Goal: Feedback & Contribution: Contribute content

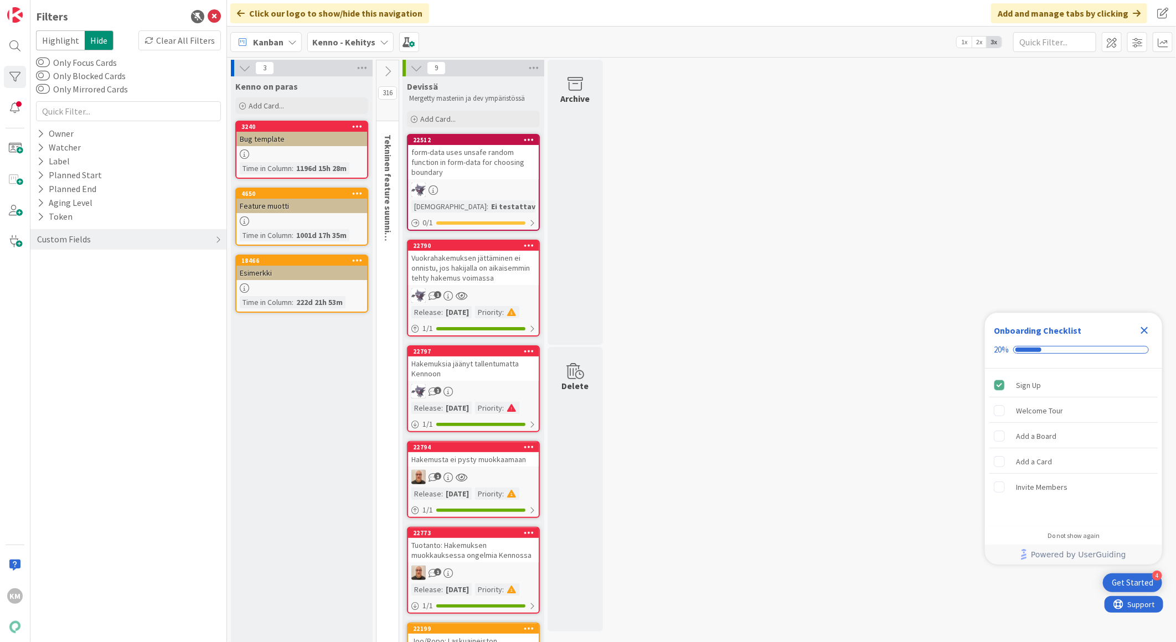
click at [1144, 333] on icon "Close Checklist" at bounding box center [1144, 330] width 13 height 13
click at [14, 52] on div at bounding box center [15, 46] width 22 height 22
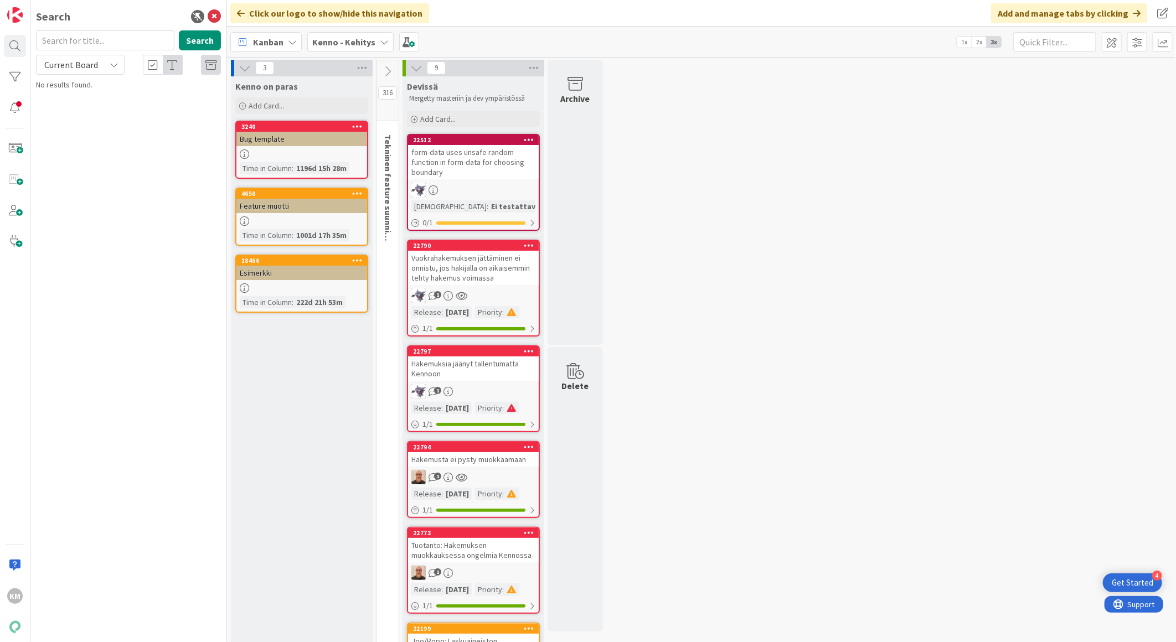
click at [380, 45] on icon at bounding box center [384, 42] width 9 height 9
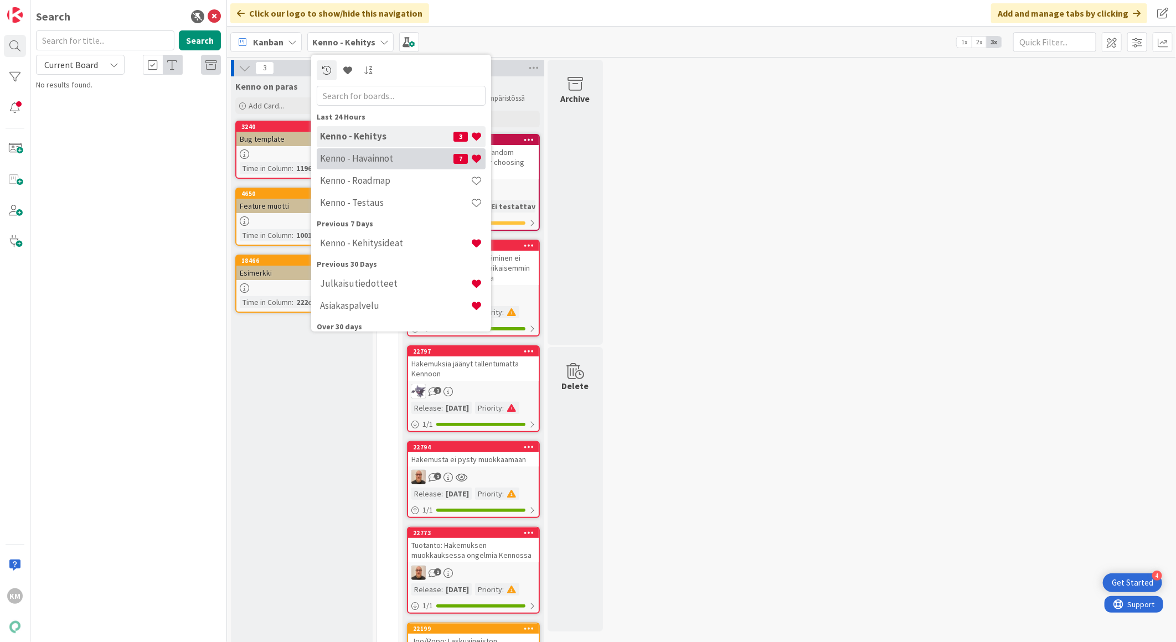
click at [366, 157] on h4 "Kenno - Havainnot" at bounding box center [386, 158] width 133 height 11
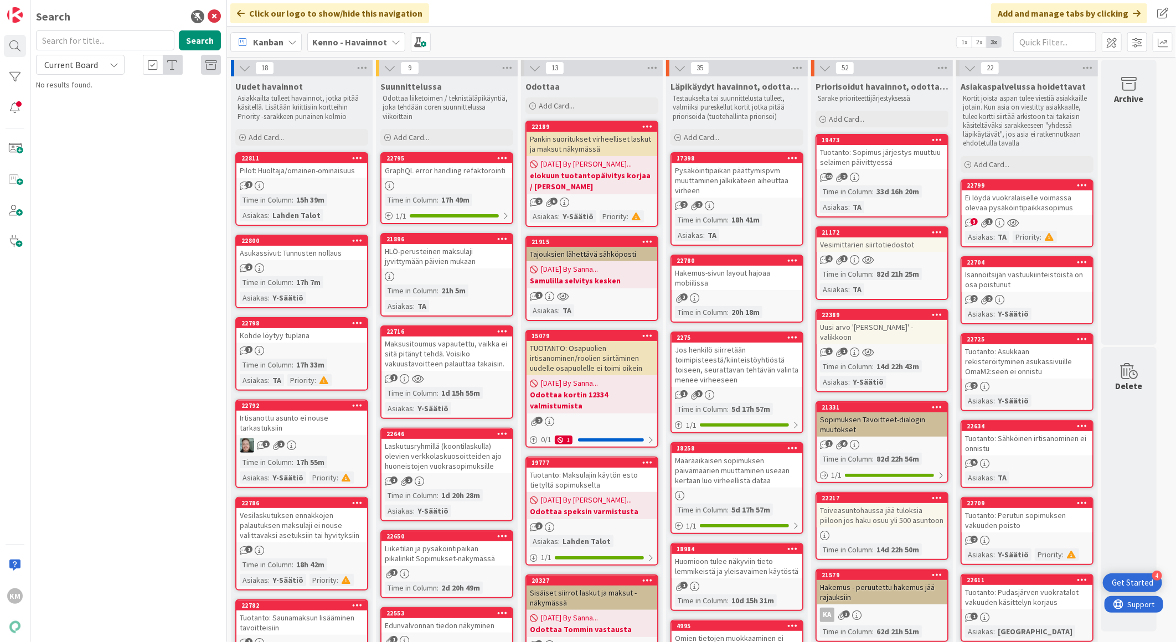
click at [1033, 203] on div "Ei löydä vuokralaiselle voimassa olevaa pysäköintipaikkasopimus" at bounding box center [1027, 202] width 131 height 24
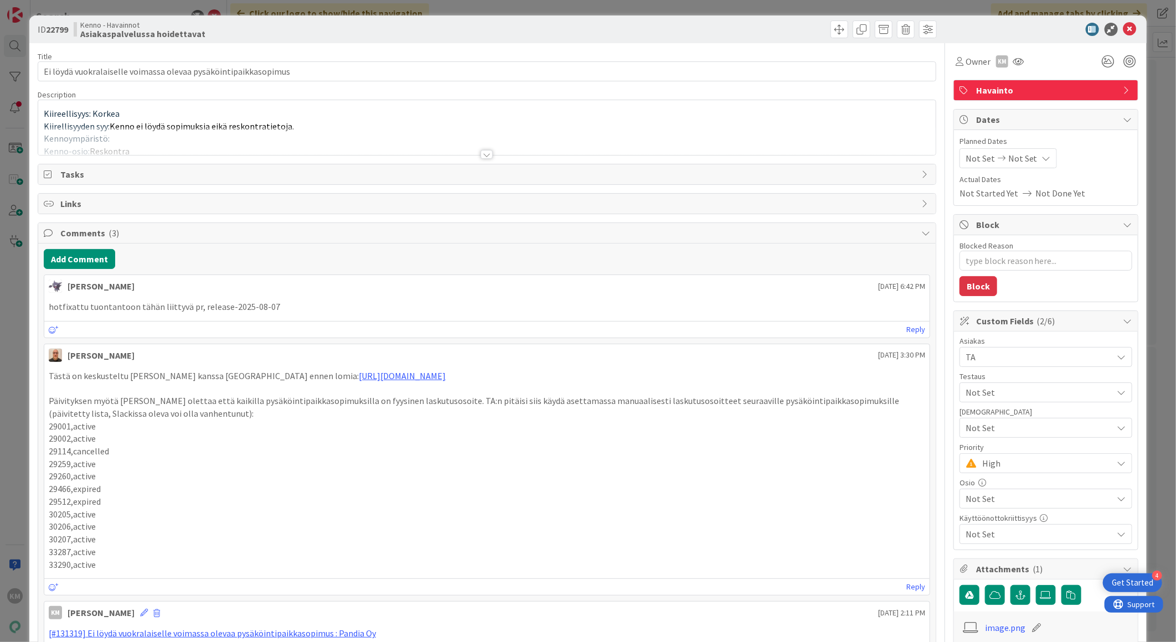
type textarea "x"
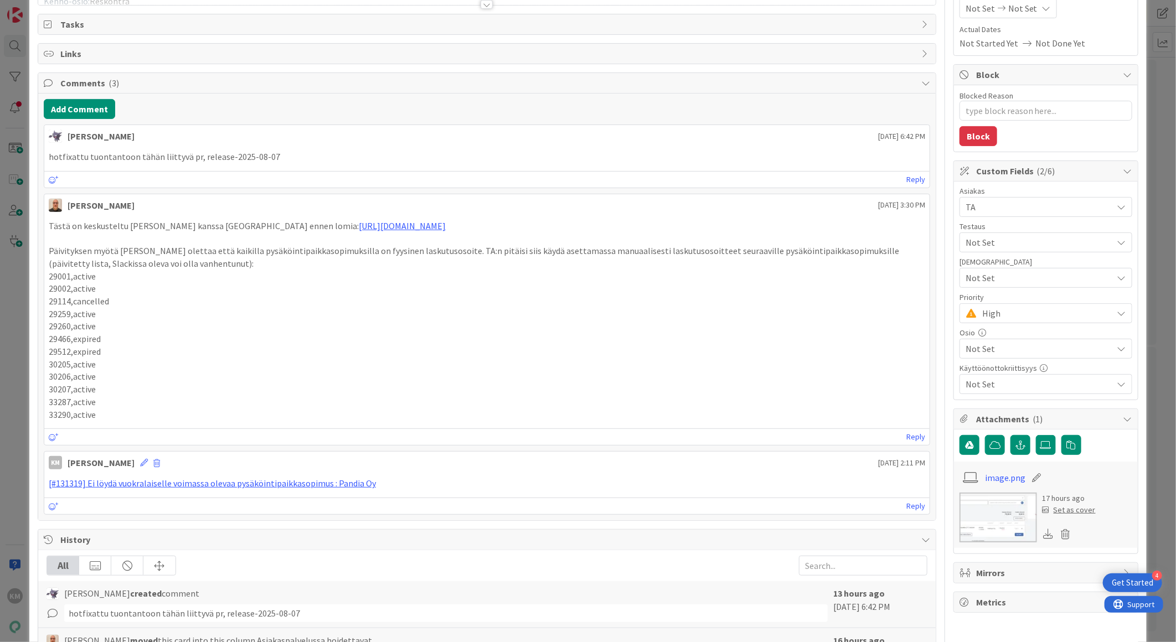
scroll to position [123, 0]
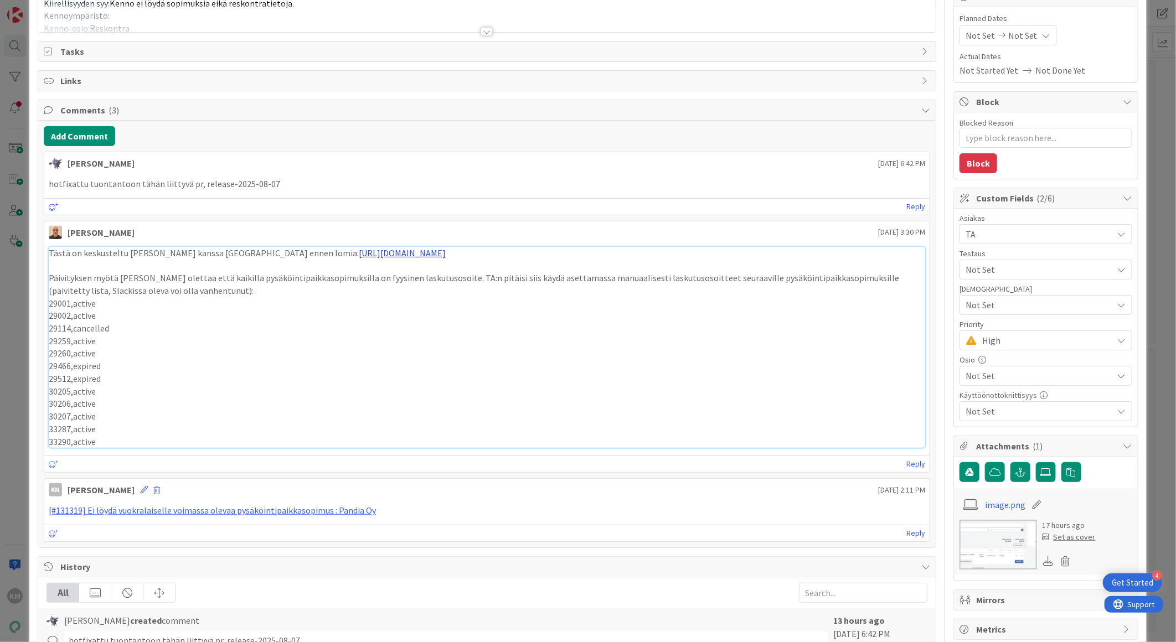
click at [446, 251] on link "[URL][DOMAIN_NAME]" at bounding box center [402, 252] width 87 height 11
click at [57, 304] on p "29001,active" at bounding box center [487, 303] width 876 height 13
copy p "29001"
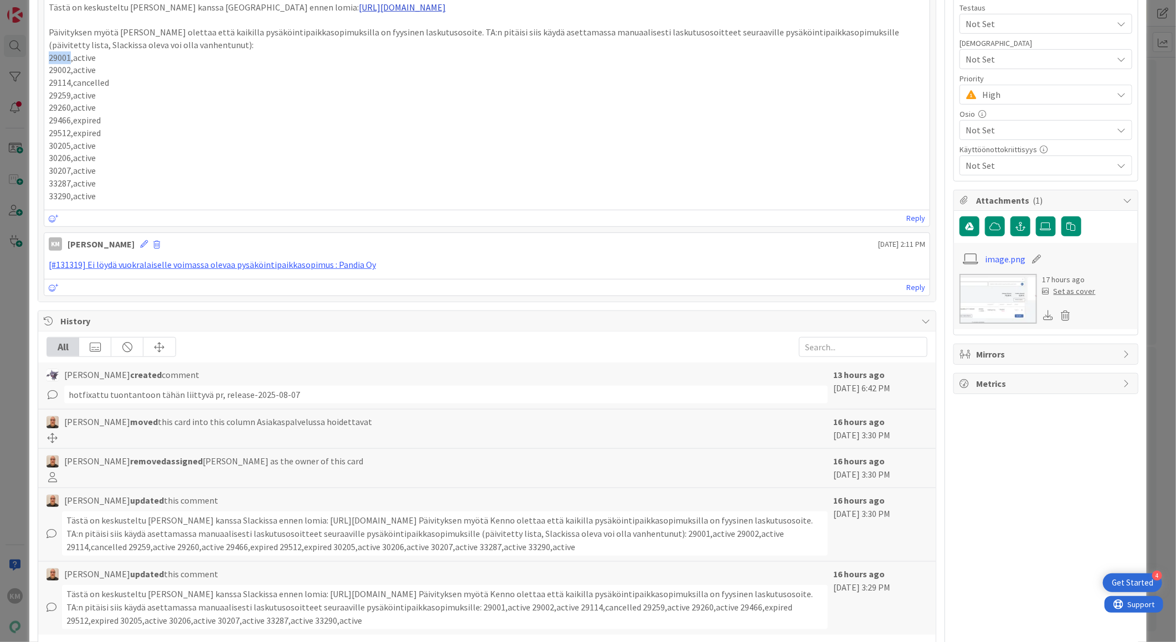
scroll to position [425, 0]
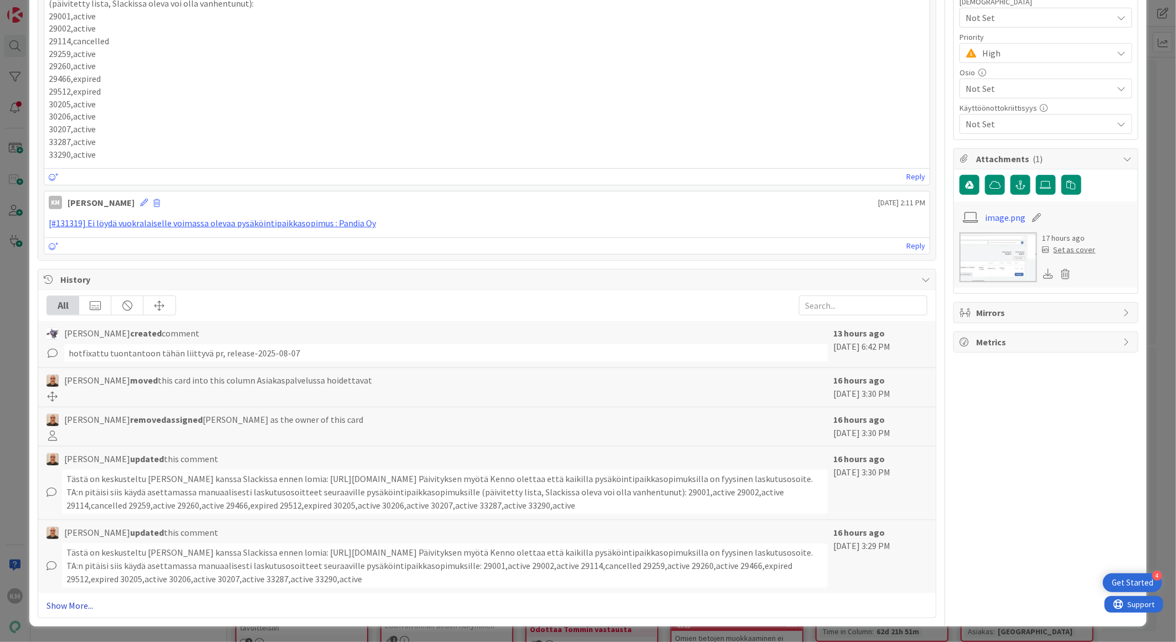
click at [70, 609] on link "Show More..." at bounding box center [487, 605] width 881 height 13
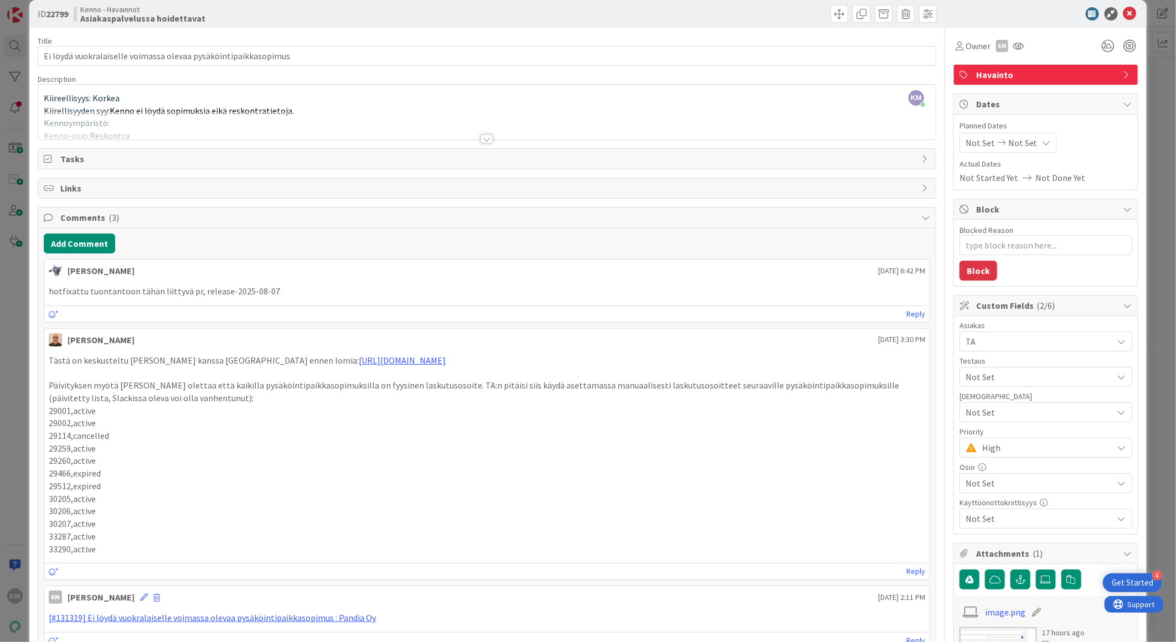
scroll to position [0, 0]
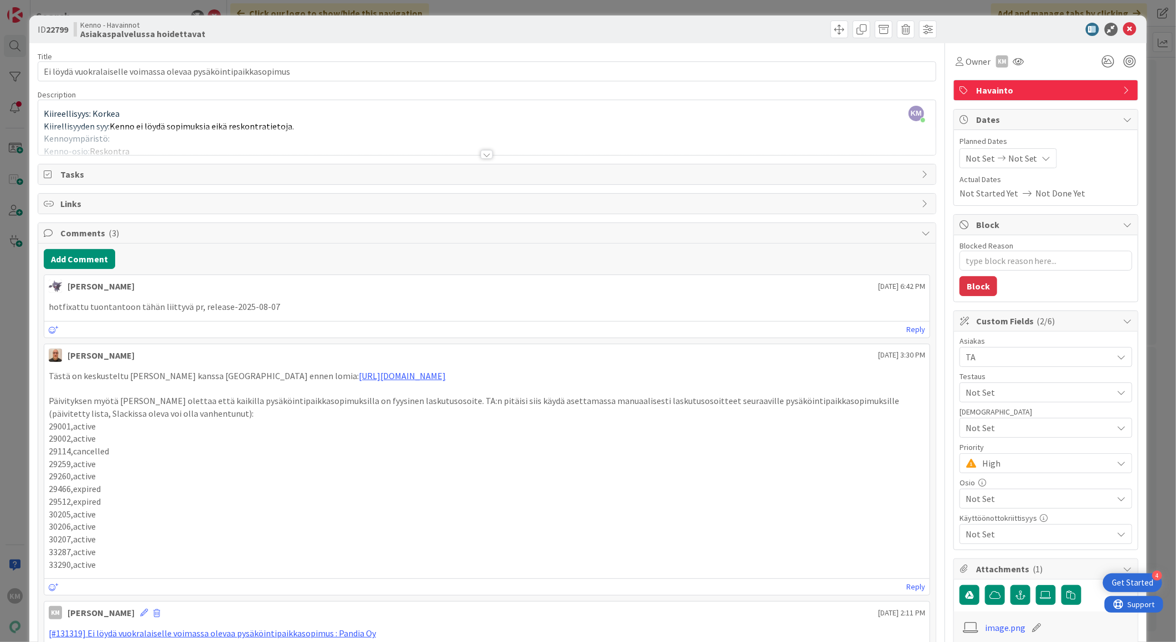
click at [481, 158] on div at bounding box center [487, 154] width 12 height 9
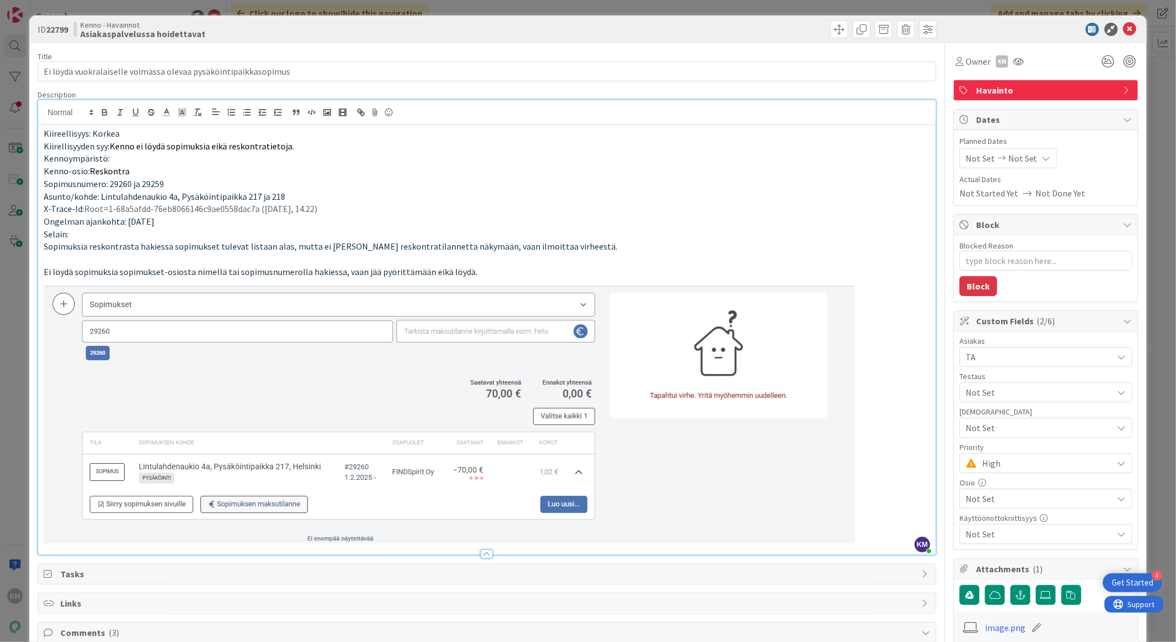
click at [153, 183] on span "Sopimusnumero: 29260 ja 29259" at bounding box center [104, 183] width 120 height 11
copy span "29259"
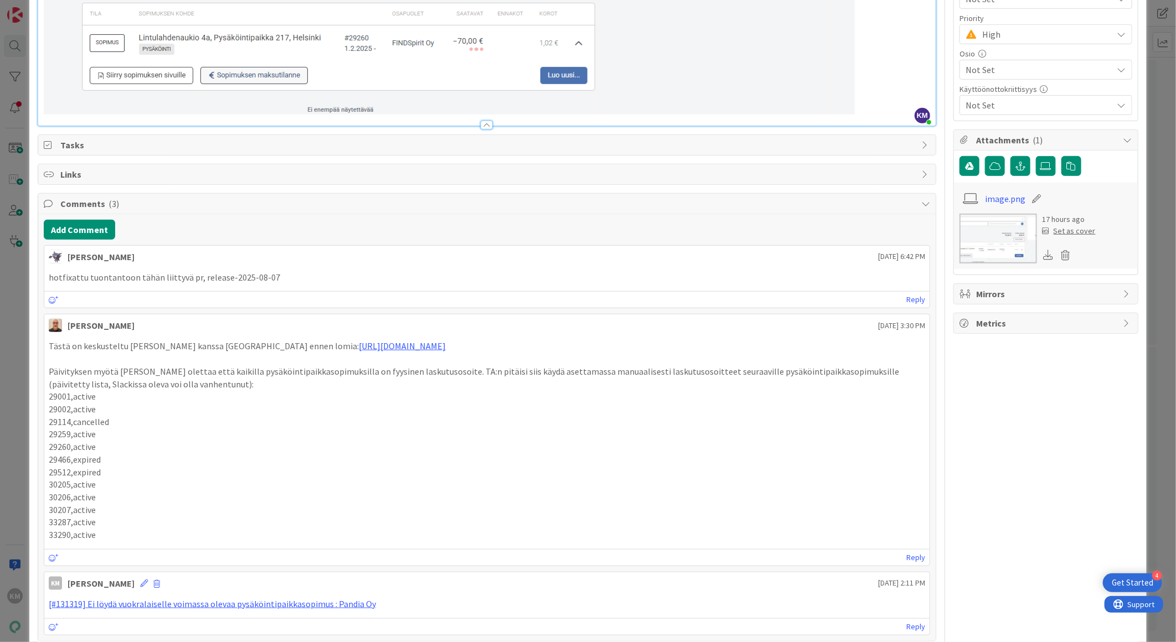
scroll to position [430, 0]
click at [104, 231] on button "Add Comment" at bounding box center [79, 229] width 71 height 20
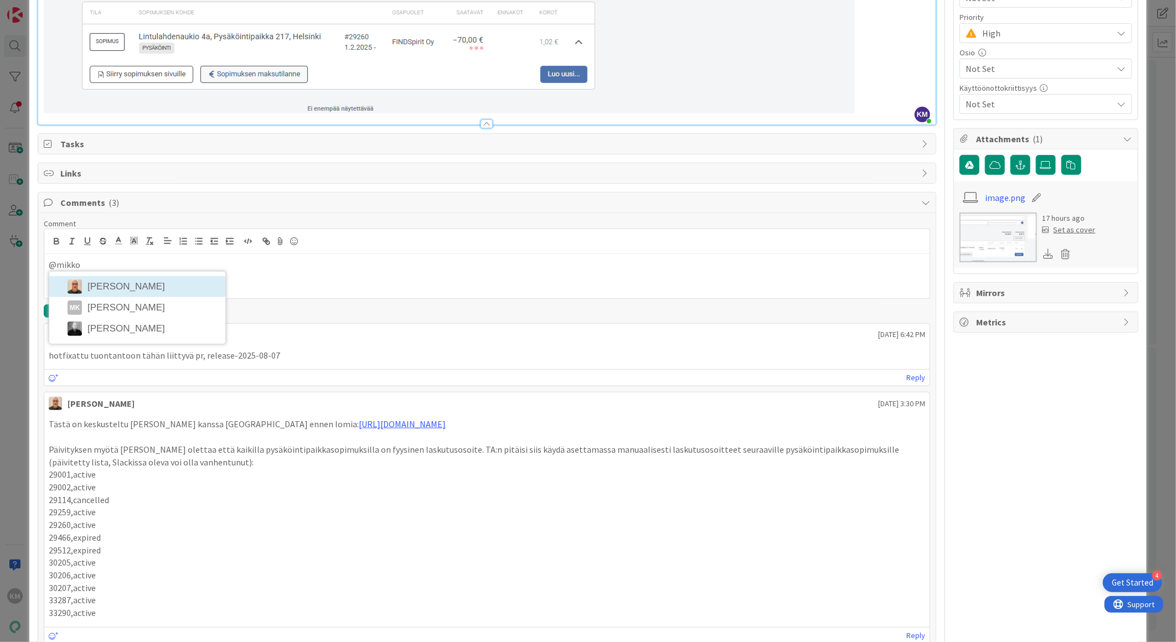
click at [122, 288] on li "[PERSON_NAME]" at bounding box center [137, 286] width 176 height 21
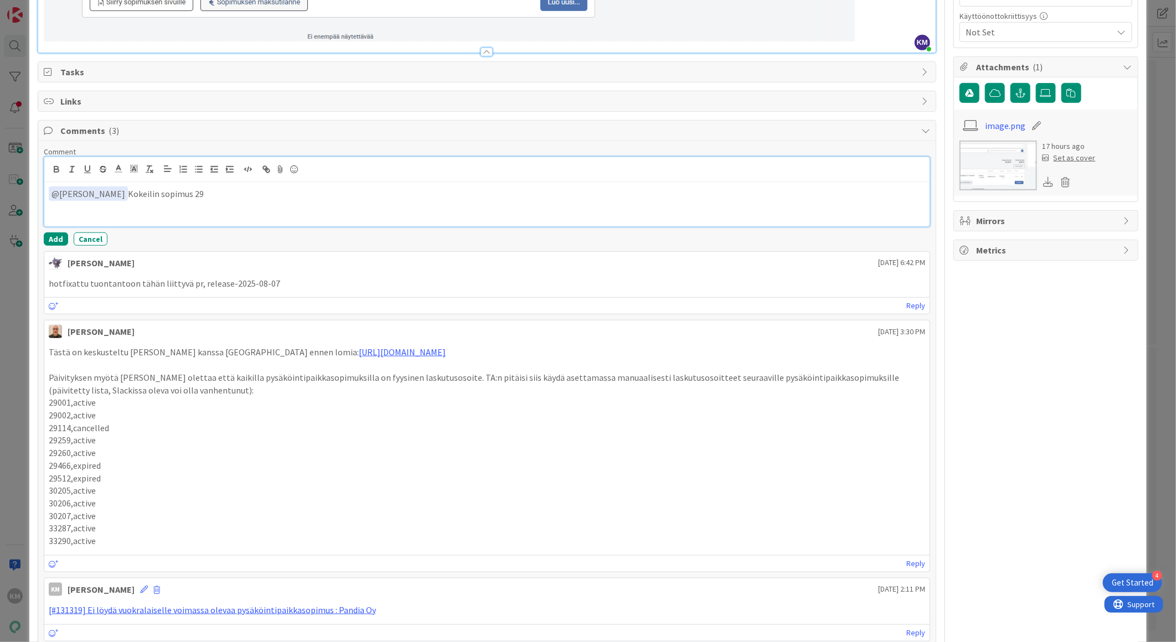
scroll to position [492, 0]
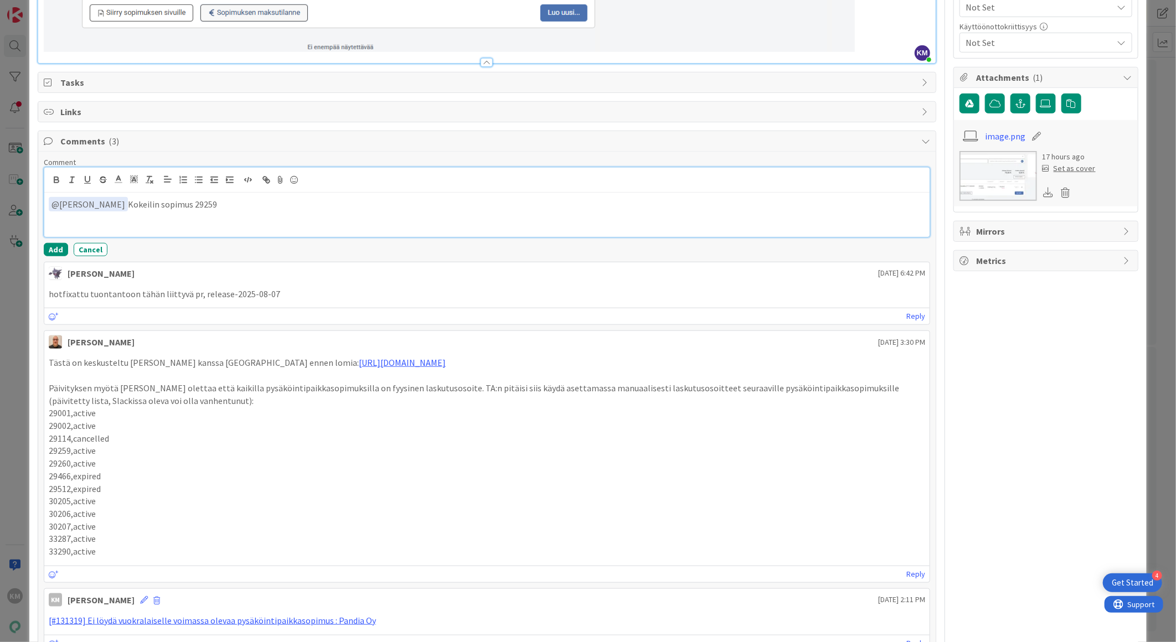
click at [145, 205] on p "﻿ @ [PERSON_NAME] ﻿ Kokeilin sopimus 29259" at bounding box center [487, 204] width 876 height 15
click at [208, 206] on p "﻿ @ [PERSON_NAME] ﻿ Kokeilin muokata sopimus 29259" at bounding box center [487, 204] width 876 height 15
click at [265, 208] on p "﻿ @ [PERSON_NAME] ﻿ Kokeilin muokata sopimusta 29259" at bounding box center [487, 204] width 876 height 15
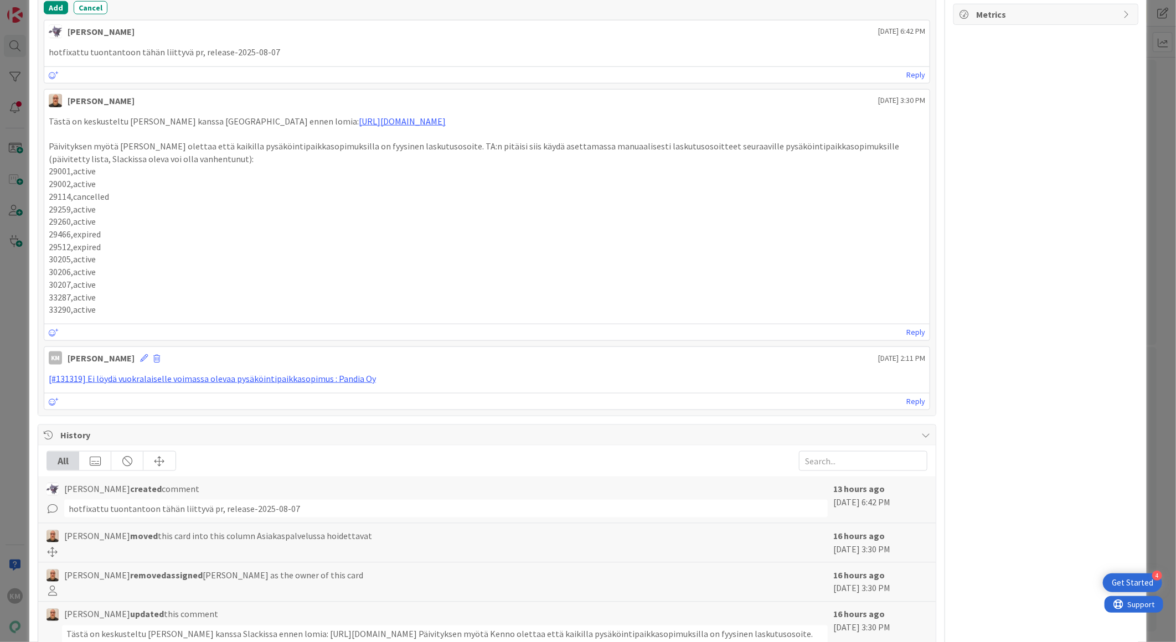
scroll to position [554, 0]
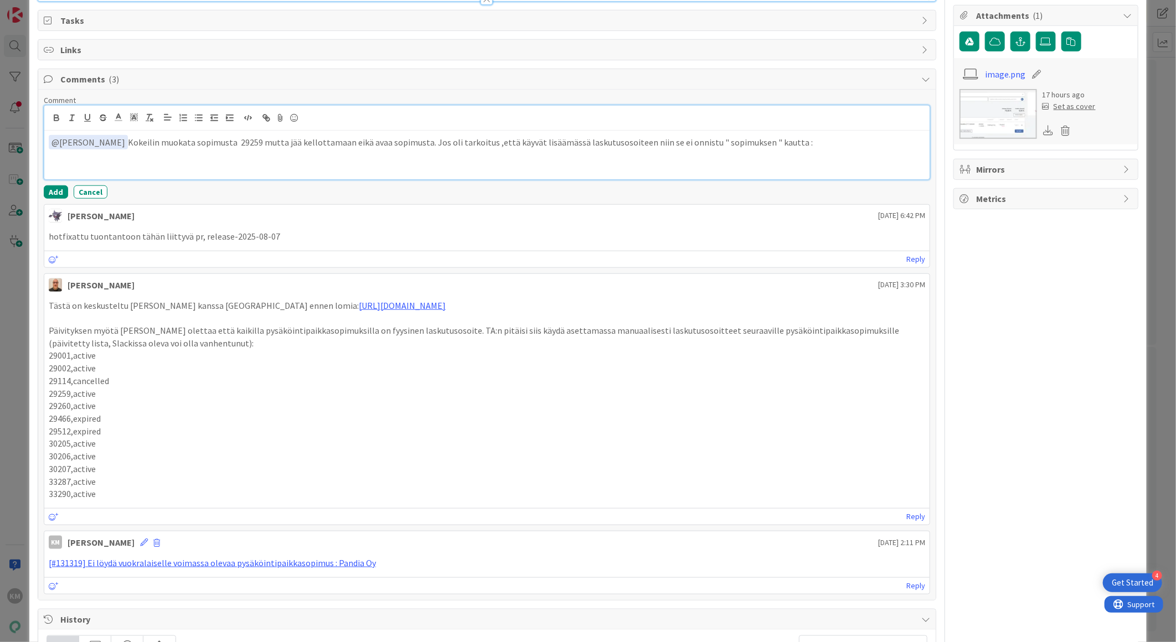
click at [798, 137] on p "﻿ @ [PERSON_NAME] ﻿ Kokeilin muokata sopimusta 29259 mutta jää kellottamaan eik…" at bounding box center [487, 142] width 876 height 15
drag, startPoint x: 598, startPoint y: 145, endPoint x: 586, endPoint y: 156, distance: 16.9
click at [586, 156] on p at bounding box center [487, 155] width 876 height 13
click at [588, 141] on p "﻿ @ [PERSON_NAME] ﻿ Kokeilin muokata sopimusta 29259 mutta jää kellottamaan eik…" at bounding box center [487, 142] width 876 height 15
click at [601, 164] on p at bounding box center [487, 168] width 876 height 13
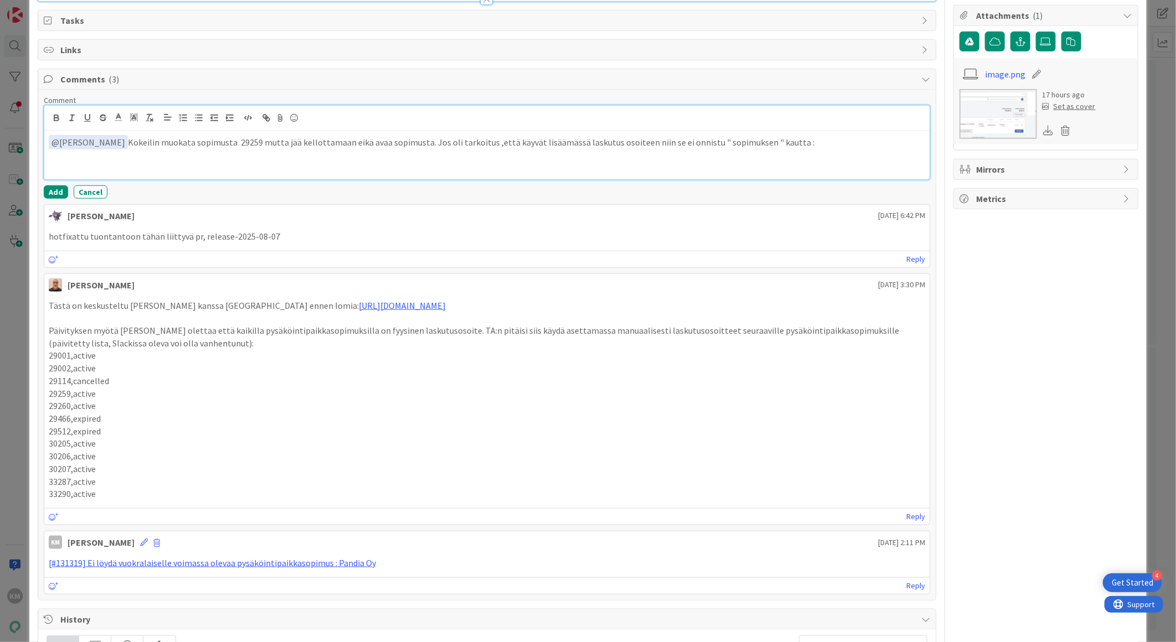
click at [609, 142] on p "﻿ @ [PERSON_NAME] ﻿ Kokeilin muokata sopimusta 29259 mutta jää kellottamaan eik…" at bounding box center [487, 142] width 876 height 15
click at [683, 161] on p at bounding box center [487, 155] width 876 height 13
click at [50, 187] on button "Add" at bounding box center [56, 191] width 24 height 13
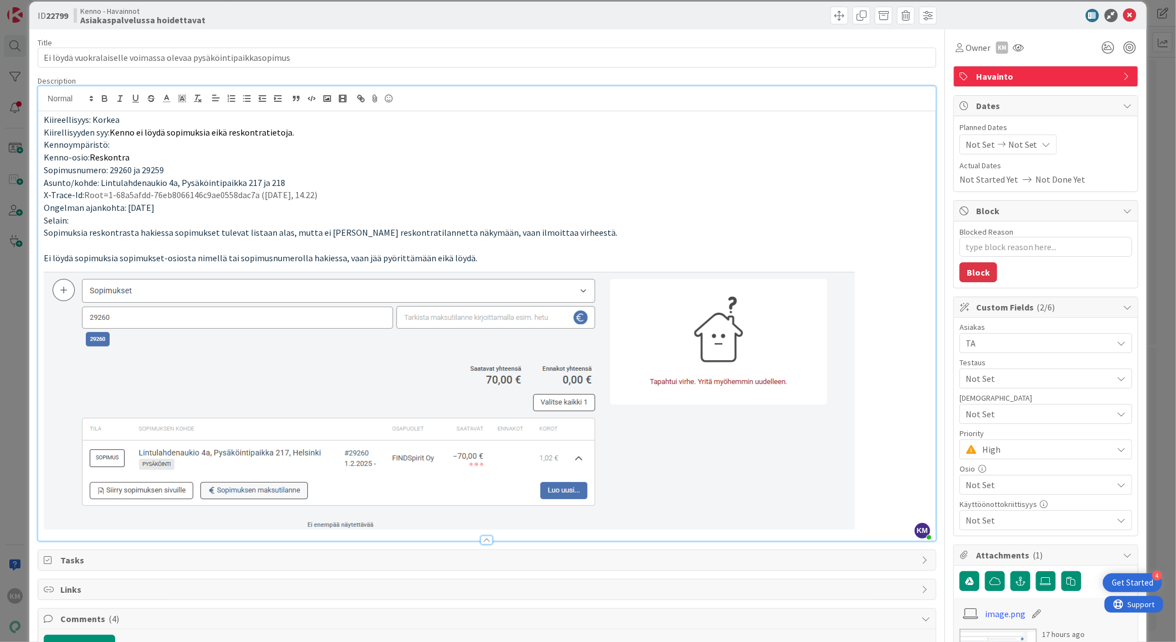
scroll to position [0, 0]
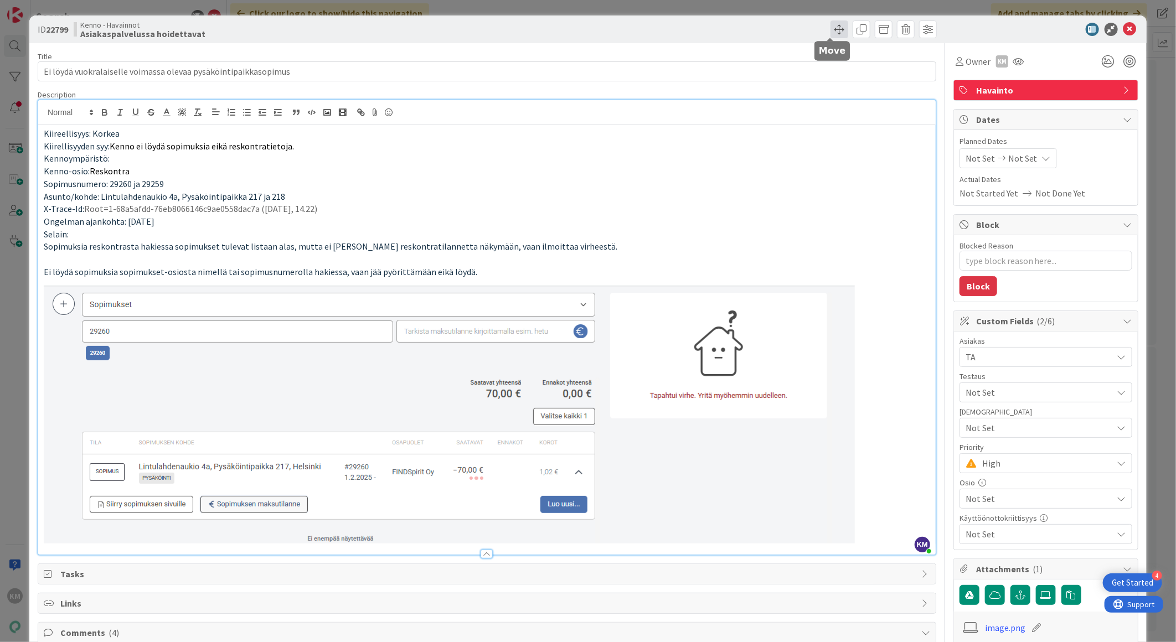
click at [832, 32] on span at bounding box center [839, 29] width 18 height 18
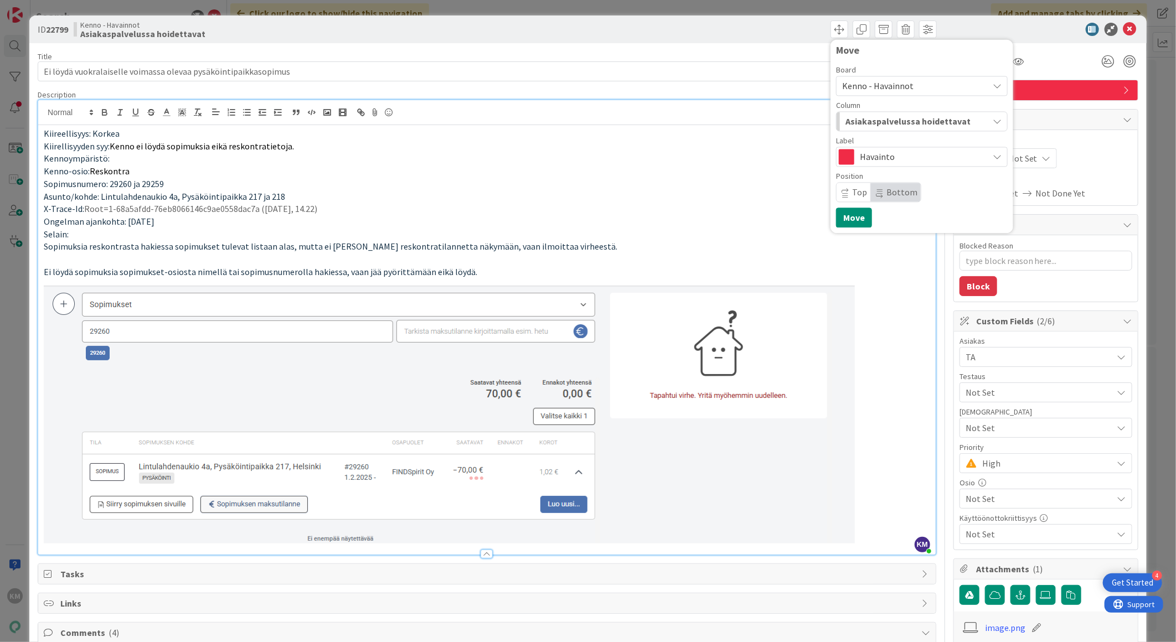
click at [993, 118] on icon "button" at bounding box center [997, 121] width 9 height 9
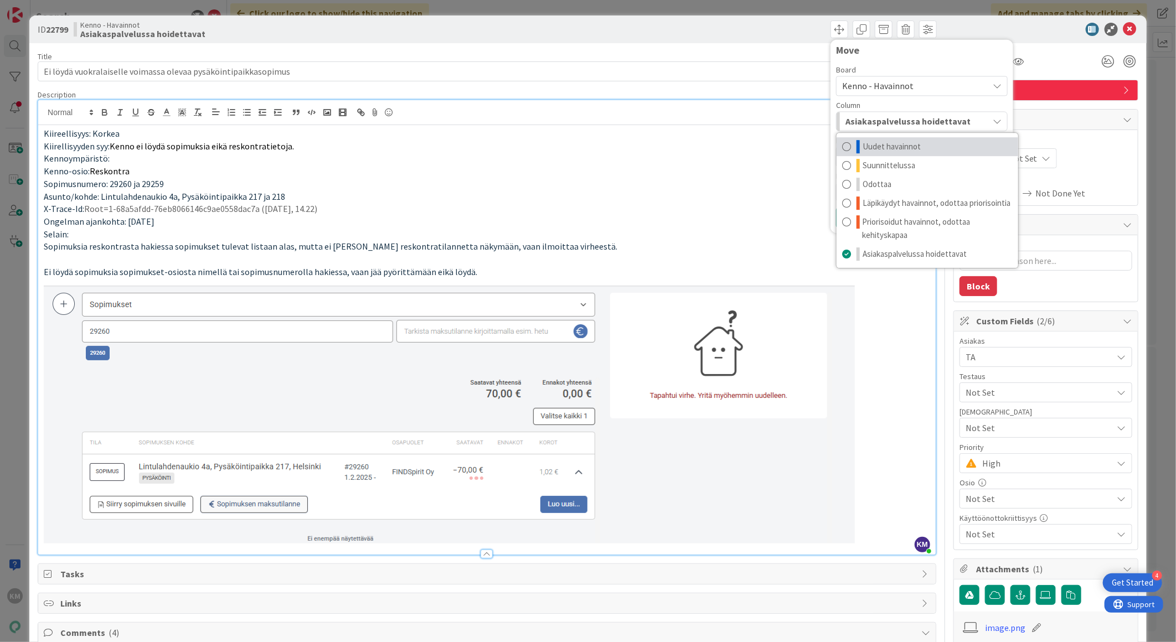
click at [926, 146] on link "Uudet havainnot" at bounding box center [927, 146] width 182 height 19
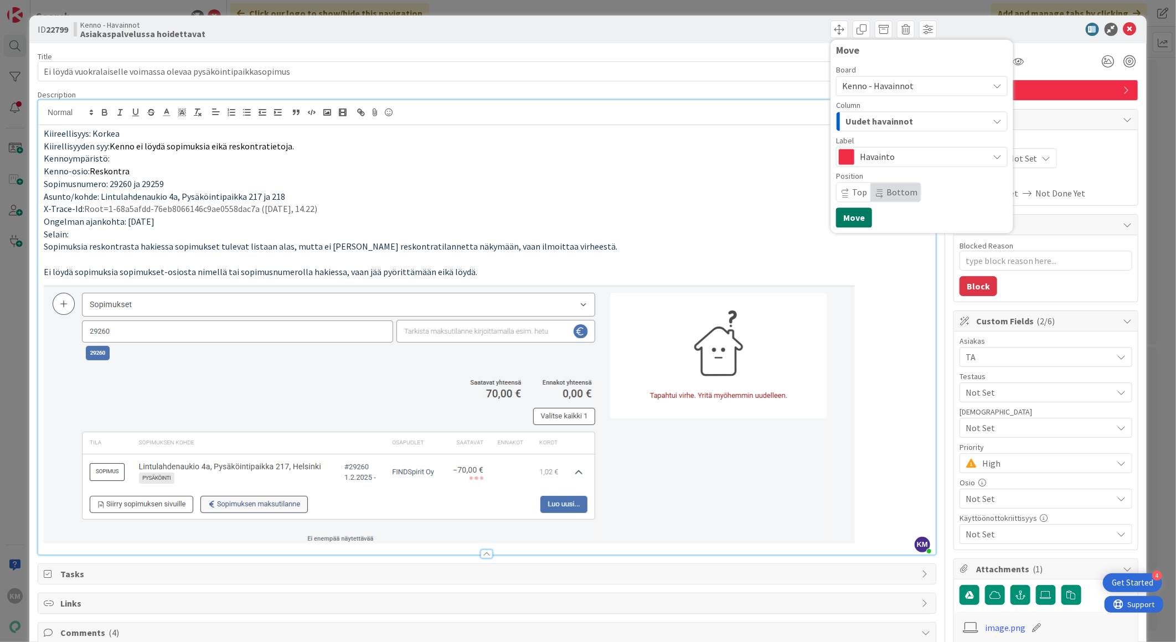
click at [846, 213] on button "Move" at bounding box center [854, 218] width 36 height 20
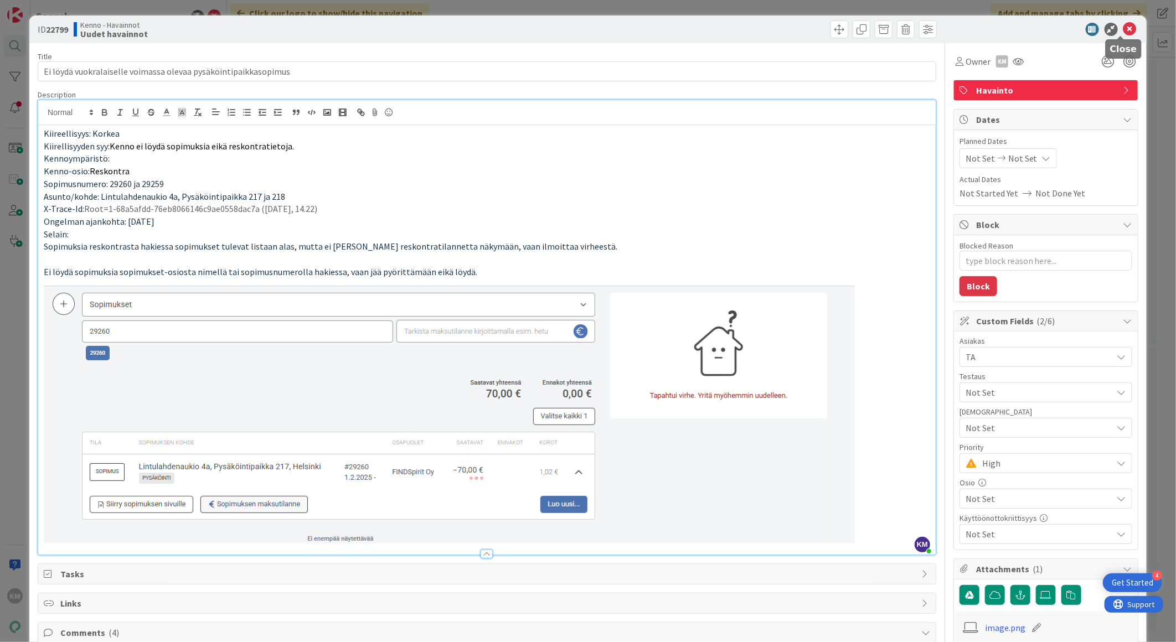
click at [1123, 25] on icon at bounding box center [1129, 29] width 13 height 13
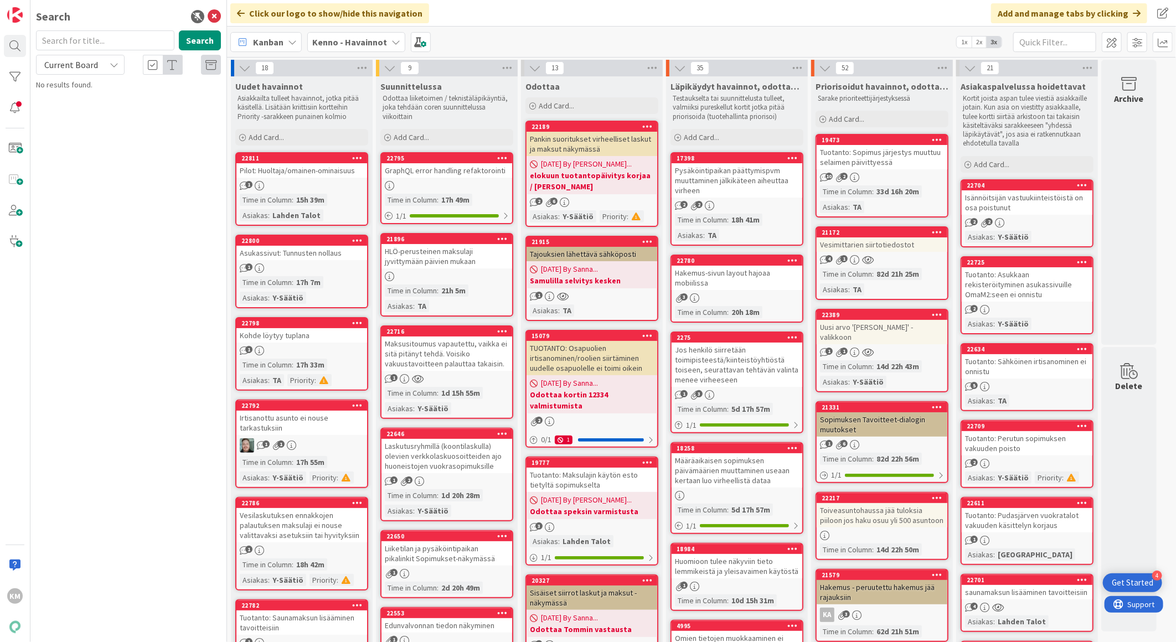
click at [381, 40] on b "Kenno - Havainnot" at bounding box center [349, 42] width 75 height 11
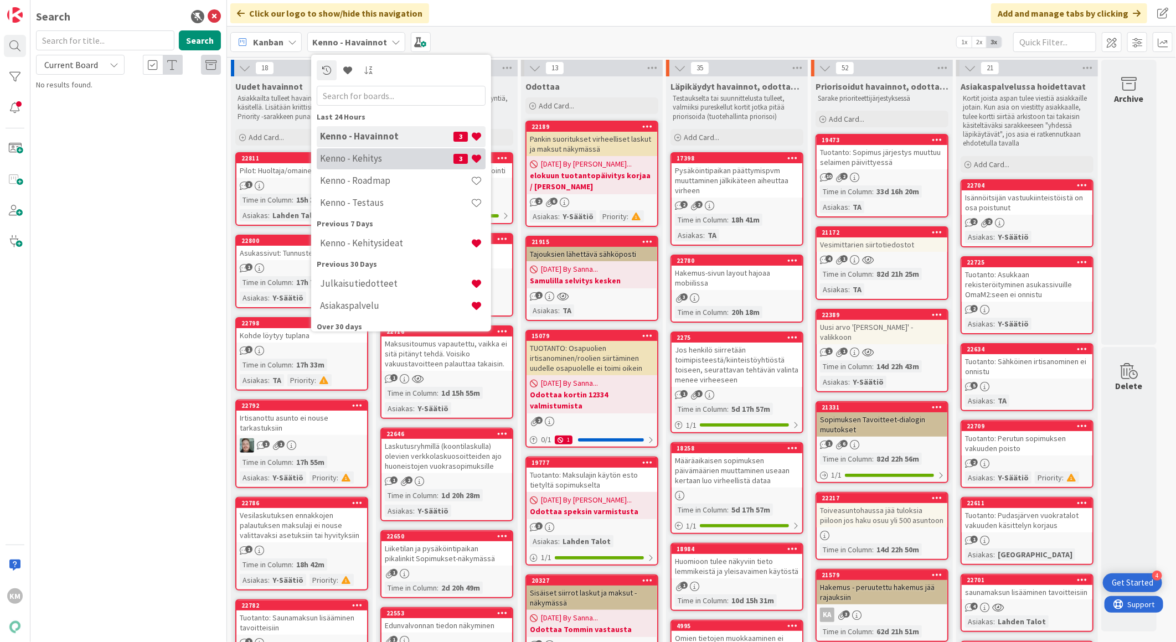
click at [385, 156] on h4 "Kenno - Kehitys" at bounding box center [386, 158] width 133 height 11
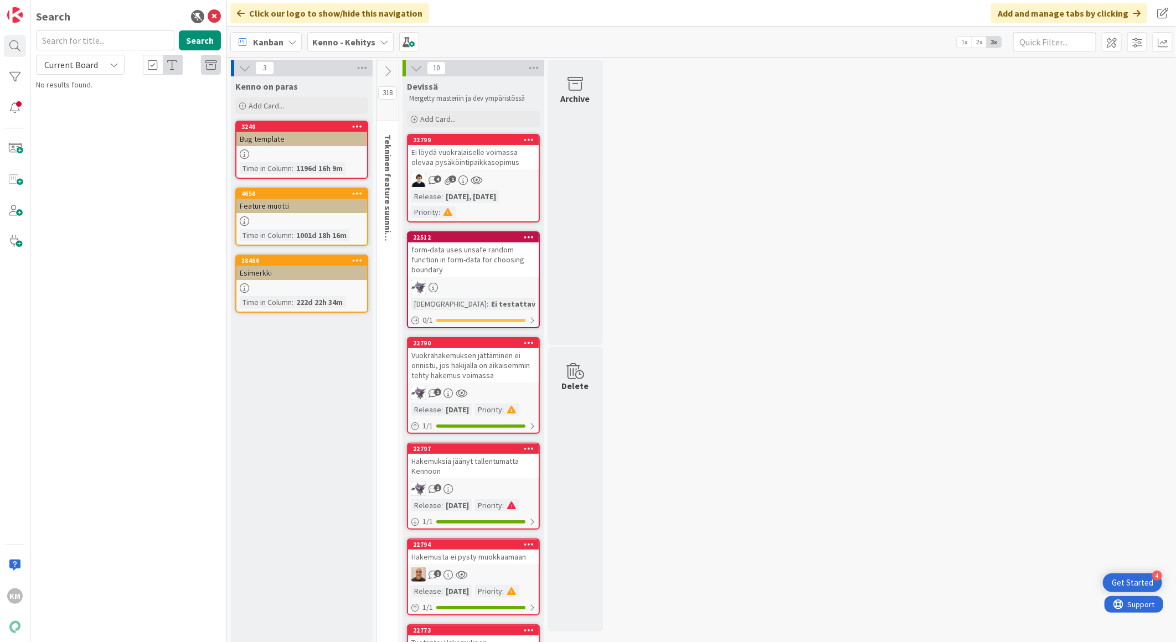
click at [381, 43] on icon at bounding box center [384, 42] width 9 height 9
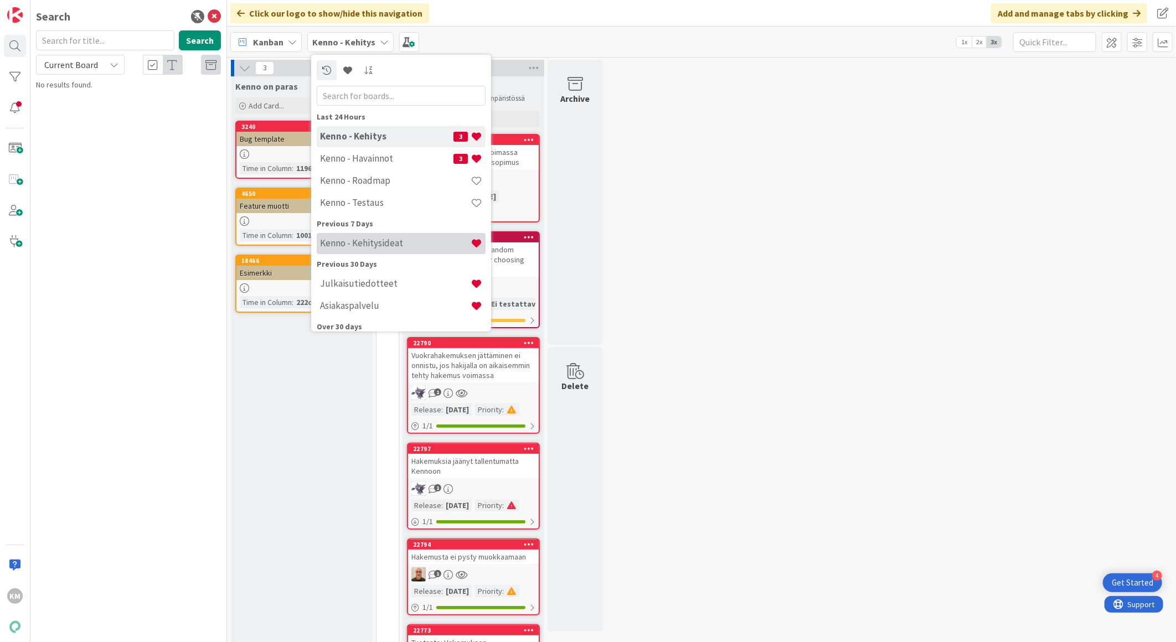
click at [374, 237] on h4 "Kenno - Kehitysideat" at bounding box center [395, 242] width 151 height 11
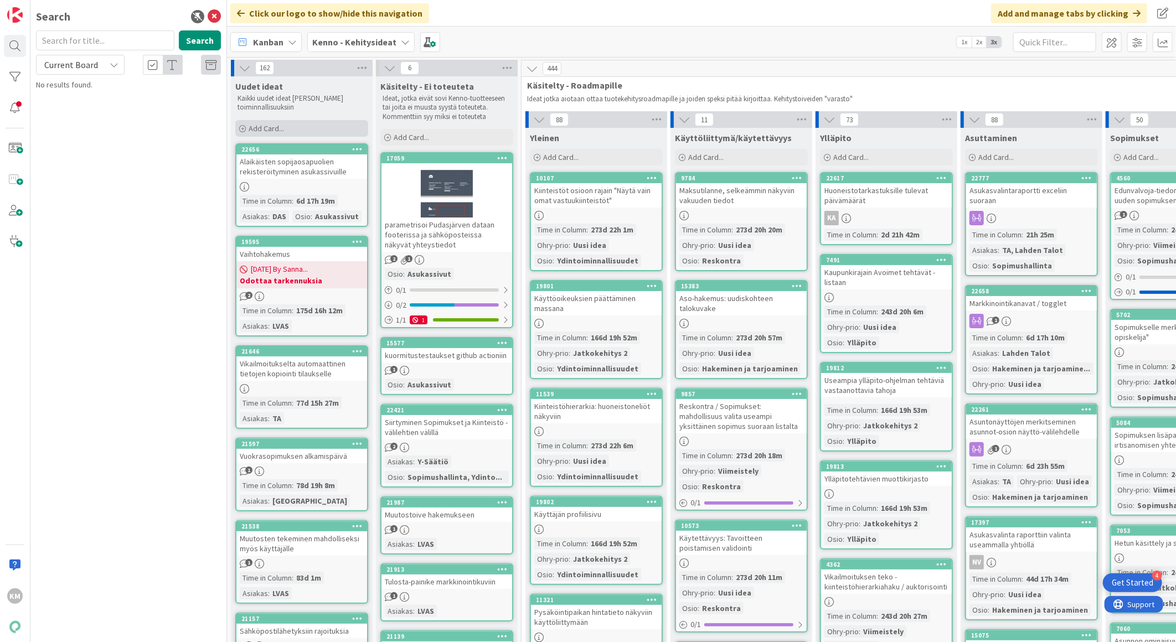
click at [296, 125] on div "Add Card..." at bounding box center [301, 128] width 133 height 17
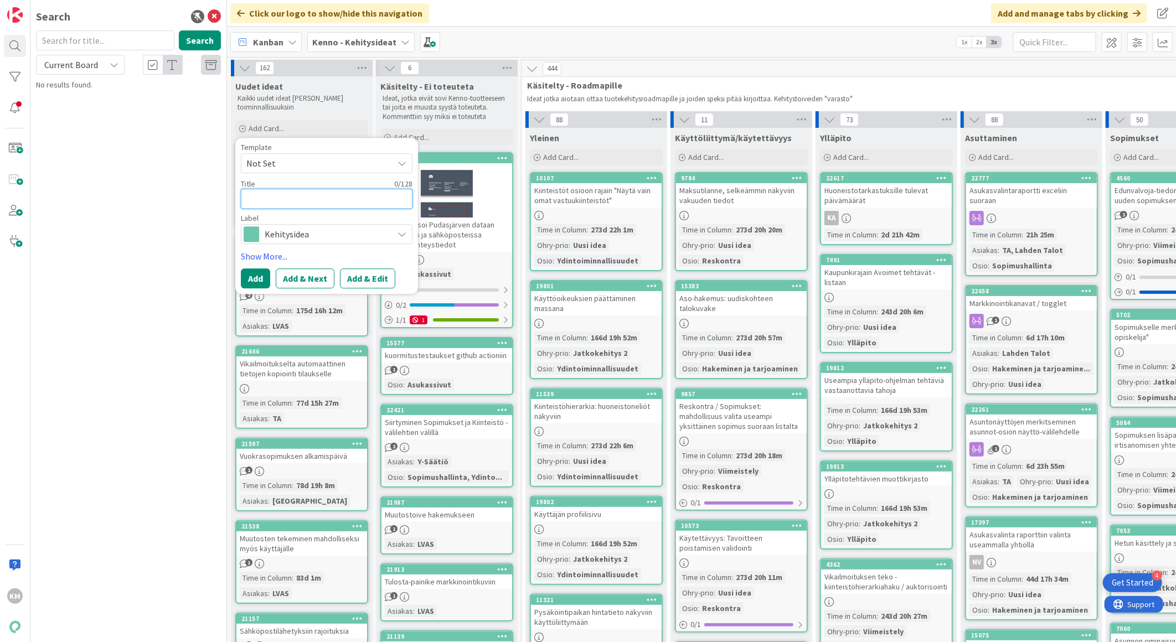
paste textarea "Käytettävyys-palaute reskiksen osapuolet näkymästä"
type textarea "x"
type textarea "Käytettävyys-palaute reskiksen osapuolet näkymästä"
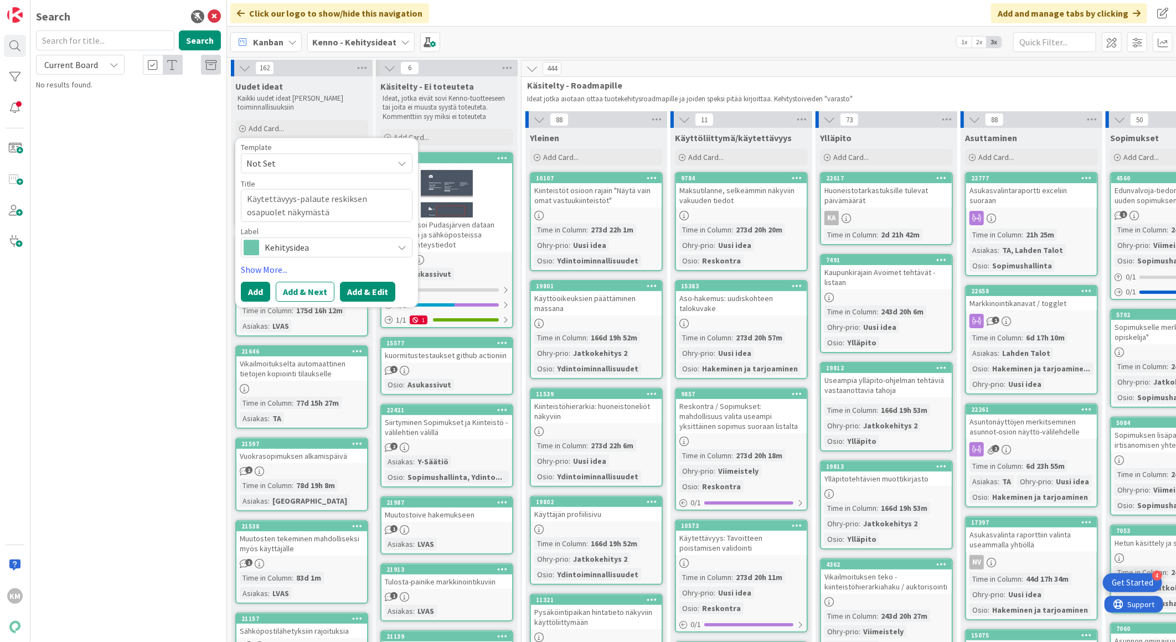
click at [352, 292] on button "Add & Edit" at bounding box center [367, 292] width 55 height 20
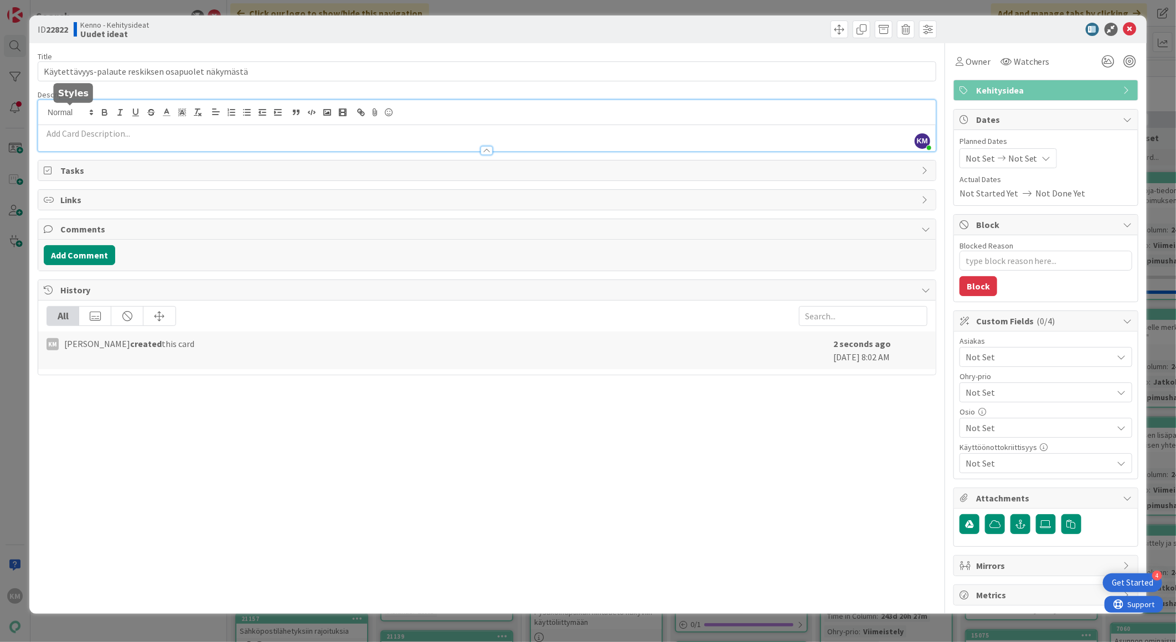
drag, startPoint x: 75, startPoint y: 113, endPoint x: 63, endPoint y: 135, distance: 24.6
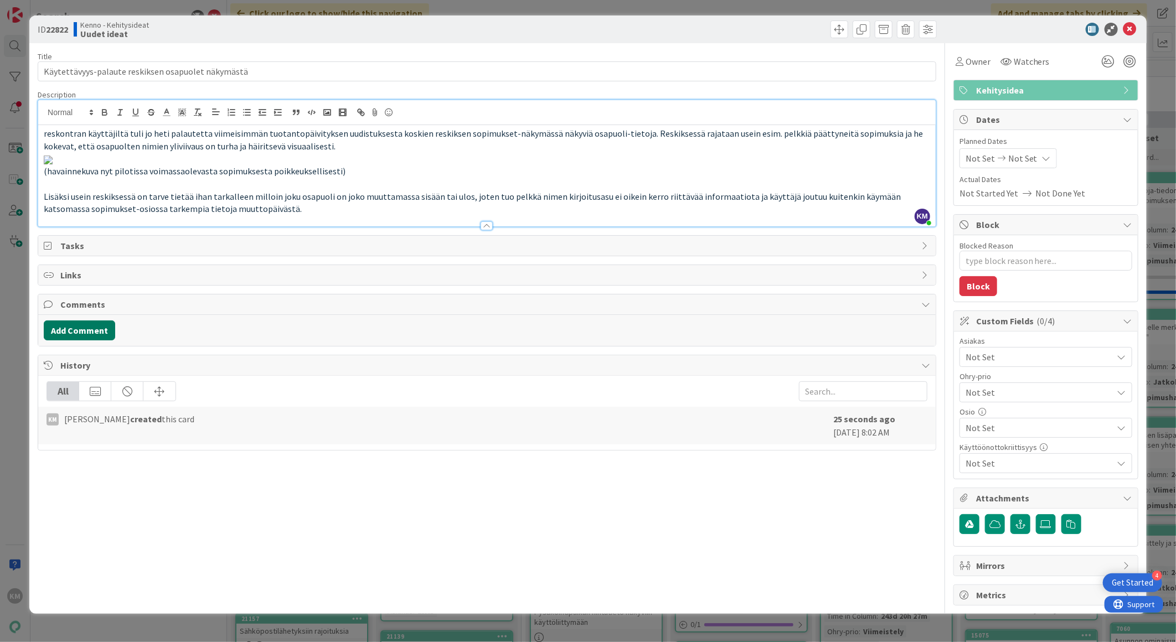
click at [100, 340] on button "Add Comment" at bounding box center [79, 331] width 71 height 20
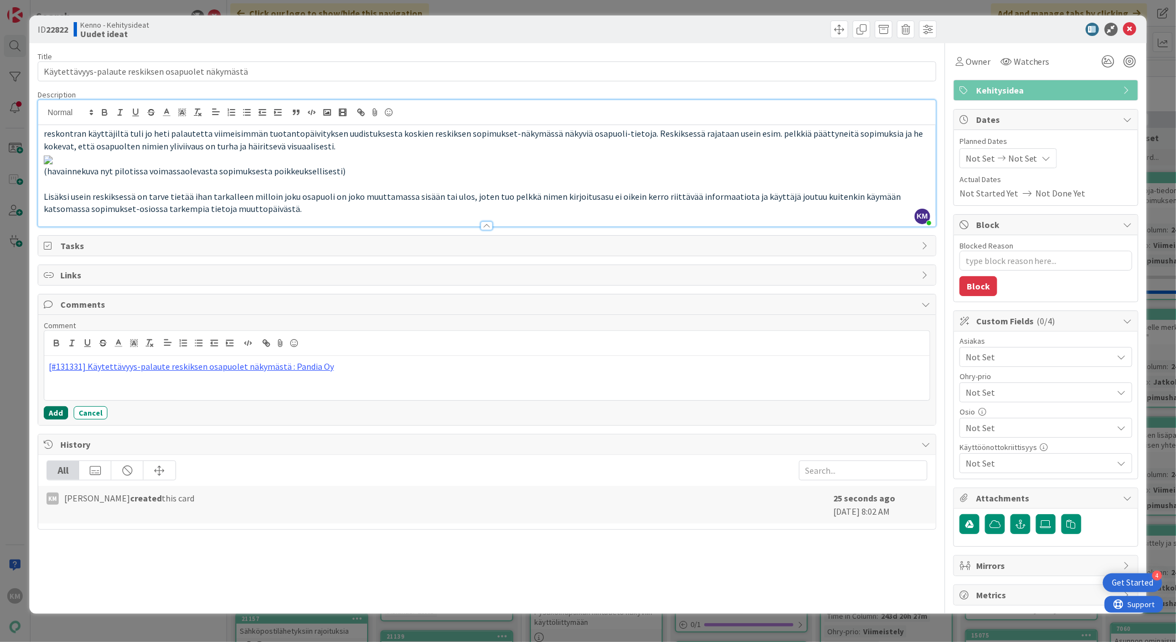
click at [58, 420] on button "Add" at bounding box center [56, 412] width 24 height 13
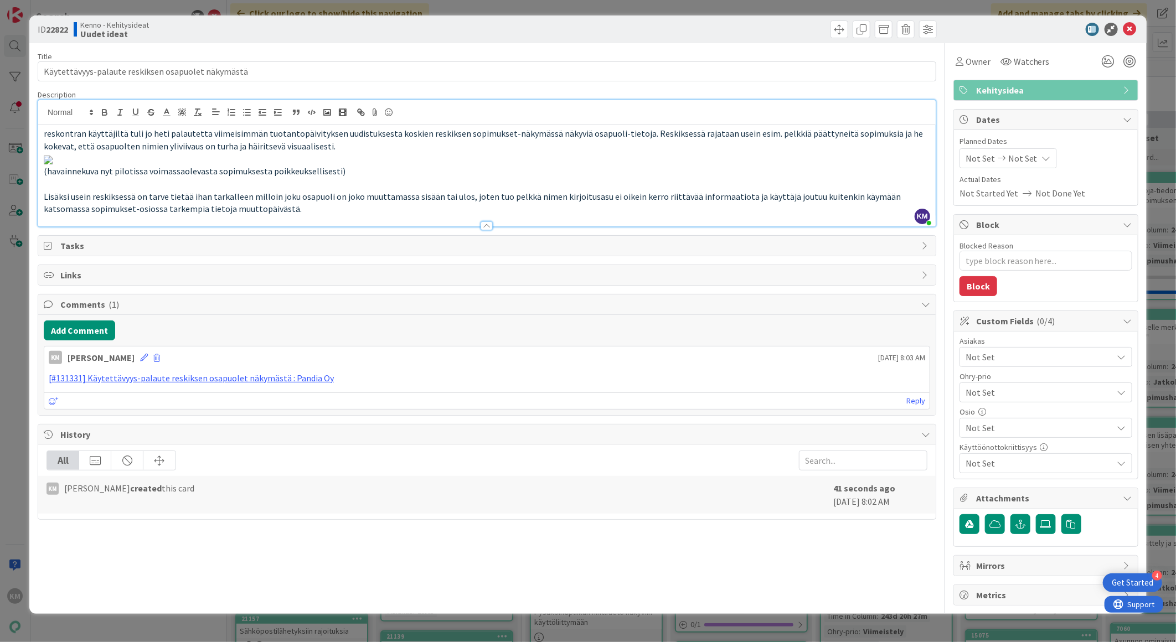
click at [65, 28] on b "22822" at bounding box center [57, 29] width 22 height 11
copy b "22822"
click at [1128, 30] on icon at bounding box center [1129, 29] width 13 height 13
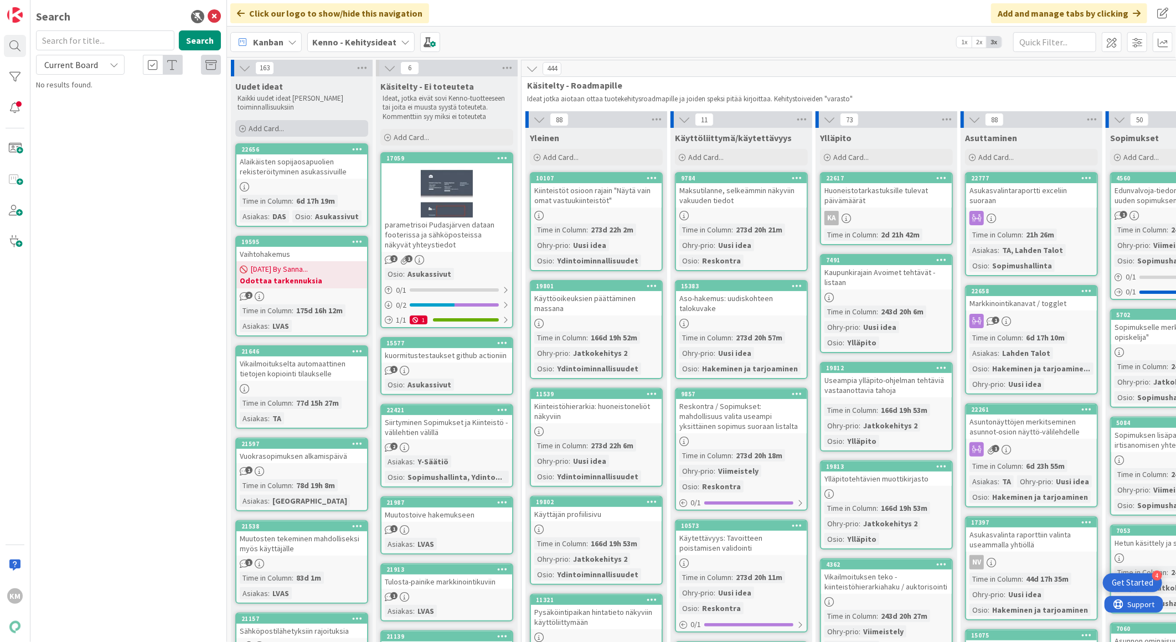
click at [327, 130] on div "Add Card..." at bounding box center [301, 128] width 133 height 17
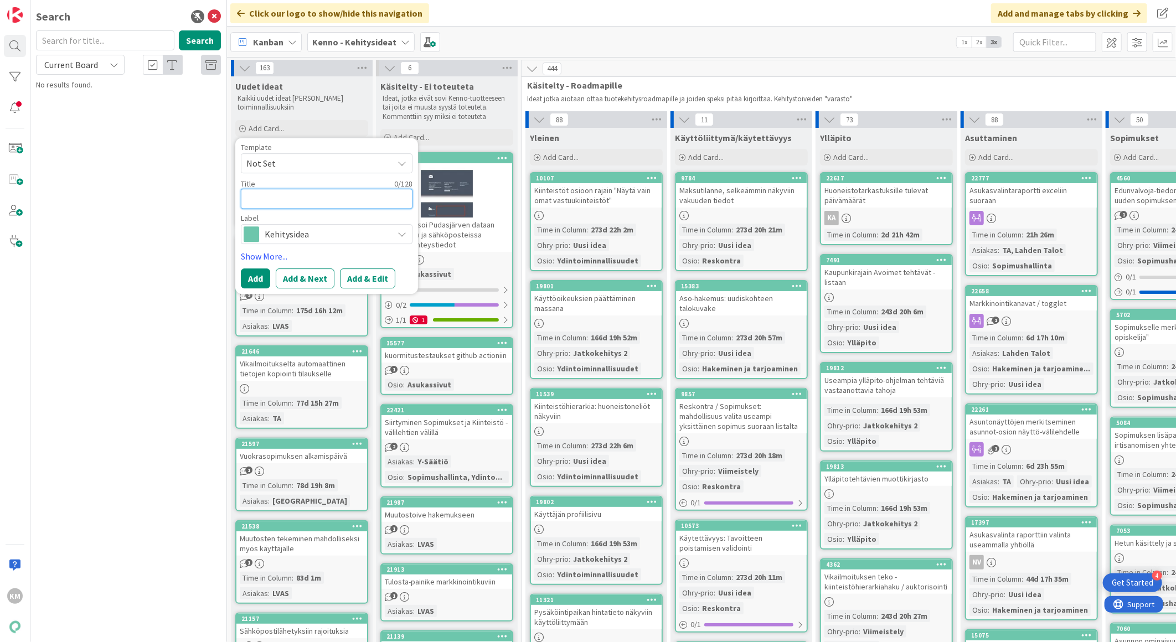
paste textarea "Vuokrahakemuksen näkymän käytettävyys huonontunut"
type textarea "x"
type textarea "Vuokrahakemuksen näkymän käytettävyys huonontunut"
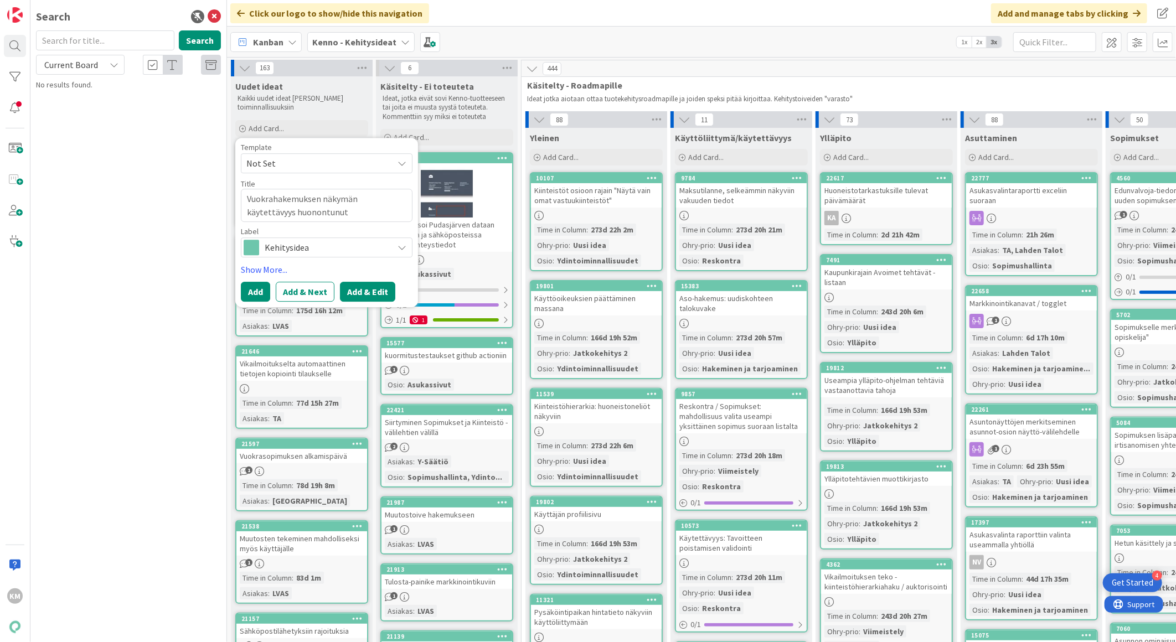
click at [368, 289] on button "Add & Edit" at bounding box center [367, 292] width 55 height 20
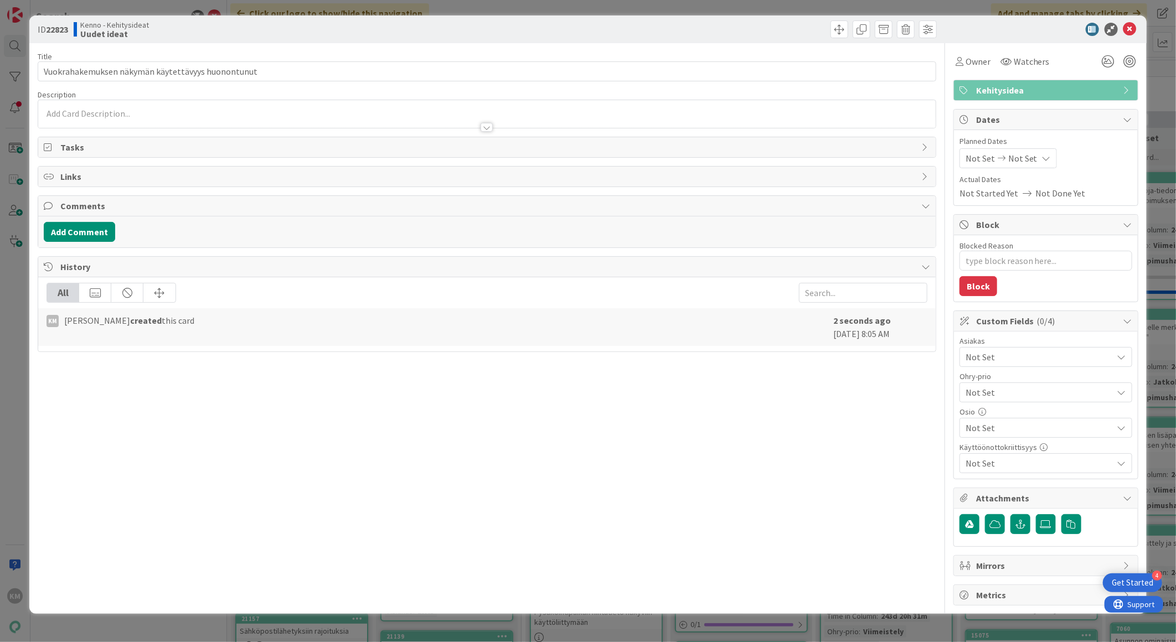
click at [135, 114] on div at bounding box center [486, 114] width 897 height 28
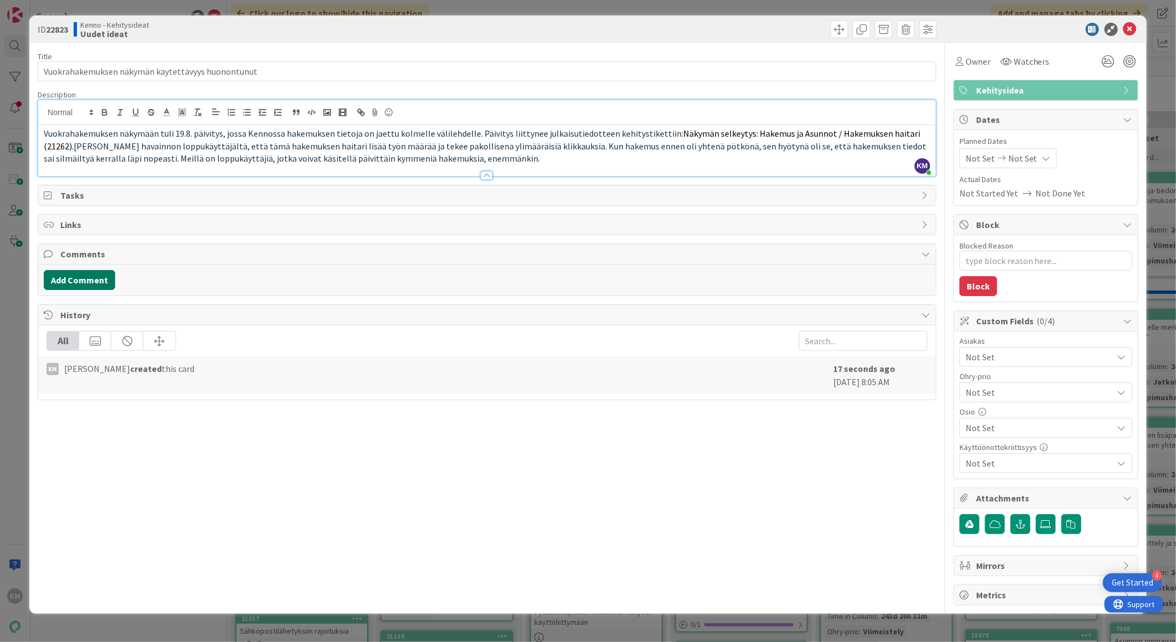
click at [107, 280] on button "Add Comment" at bounding box center [79, 280] width 71 height 20
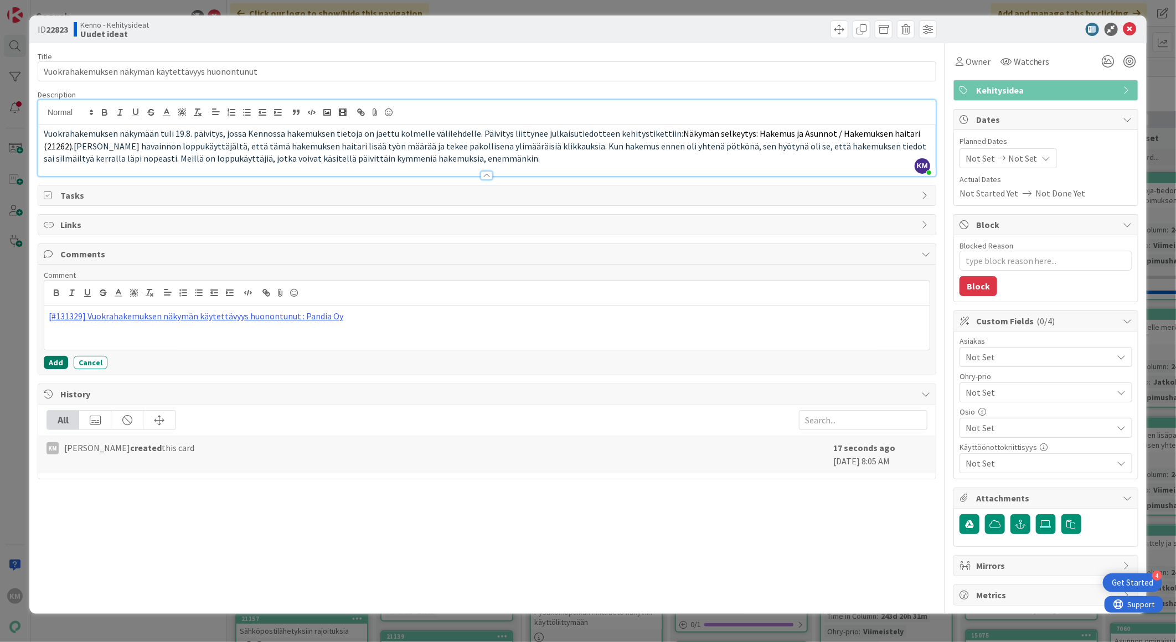
click at [58, 362] on button "Add" at bounding box center [56, 362] width 24 height 13
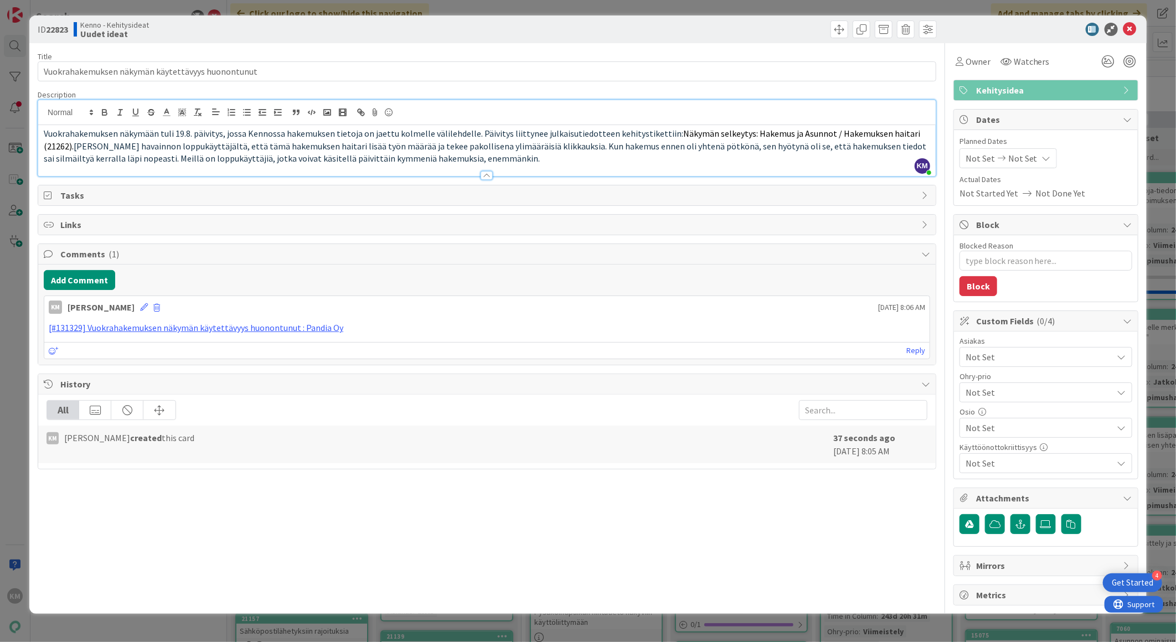
click at [1013, 359] on span "Not Set" at bounding box center [1038, 356] width 147 height 13
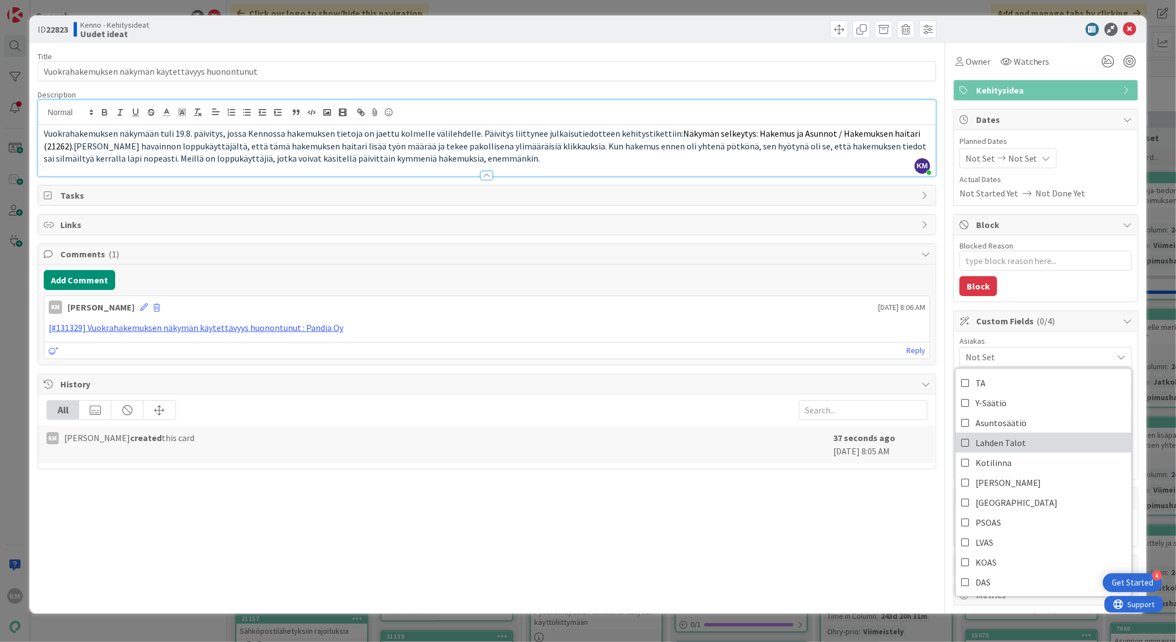
click at [1011, 438] on span "Lahden Talot" at bounding box center [1000, 443] width 50 height 17
click at [849, 524] on div "Title 49 / 128 Vuokrahakemuksen näkymän käytettävyys huonontunut Description KM…" at bounding box center [487, 324] width 898 height 562
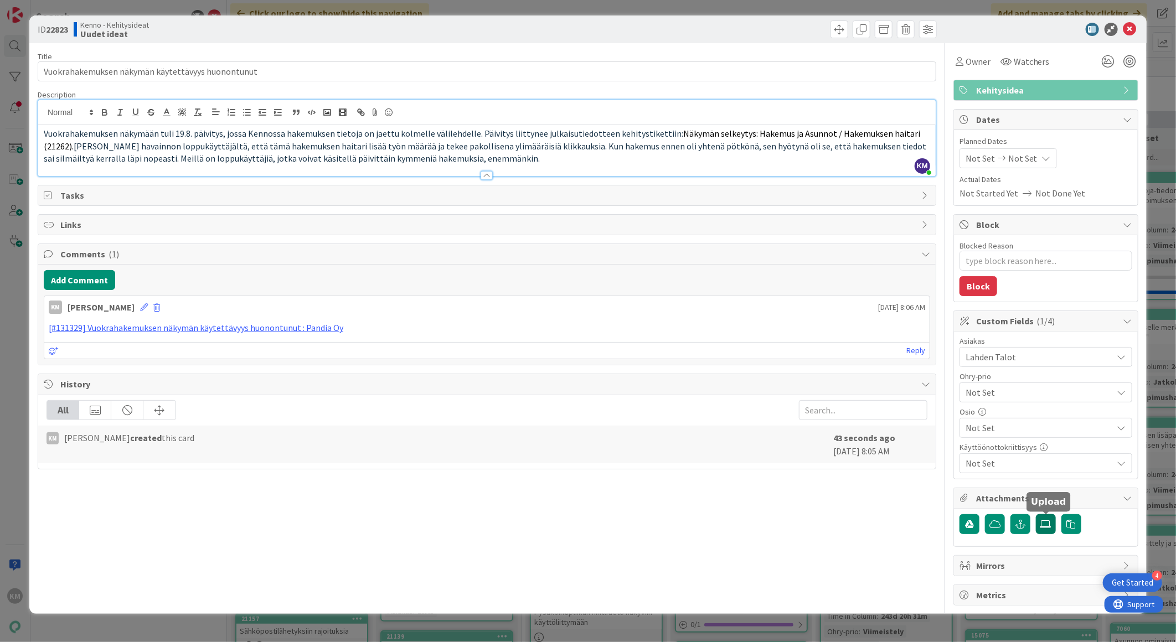
click at [1048, 526] on icon at bounding box center [1045, 524] width 11 height 9
click at [1036, 514] on input "file" at bounding box center [1036, 514] width 0 height 0
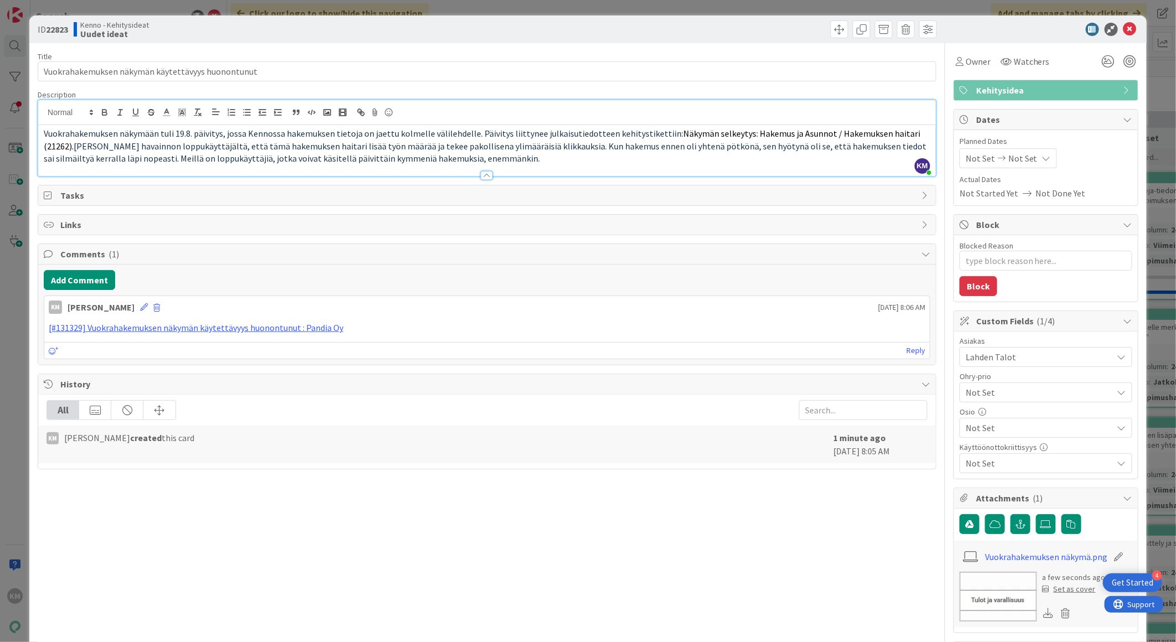
click at [979, 593] on img at bounding box center [998, 597] width 78 height 50
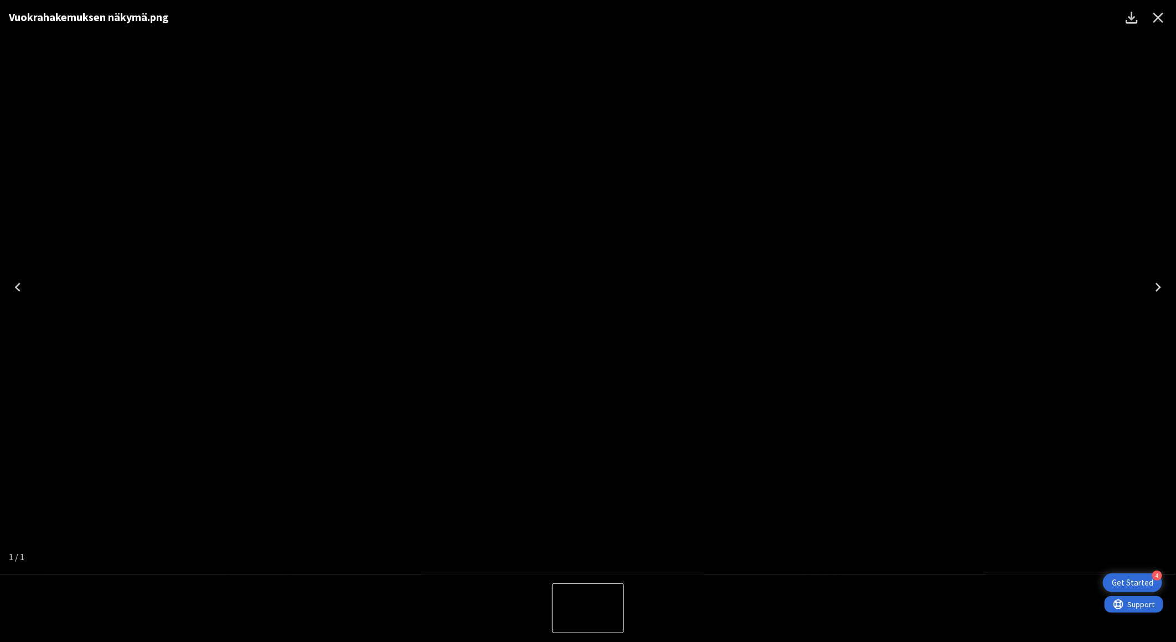
click at [1158, 17] on icon "Close" at bounding box center [1158, 18] width 11 height 11
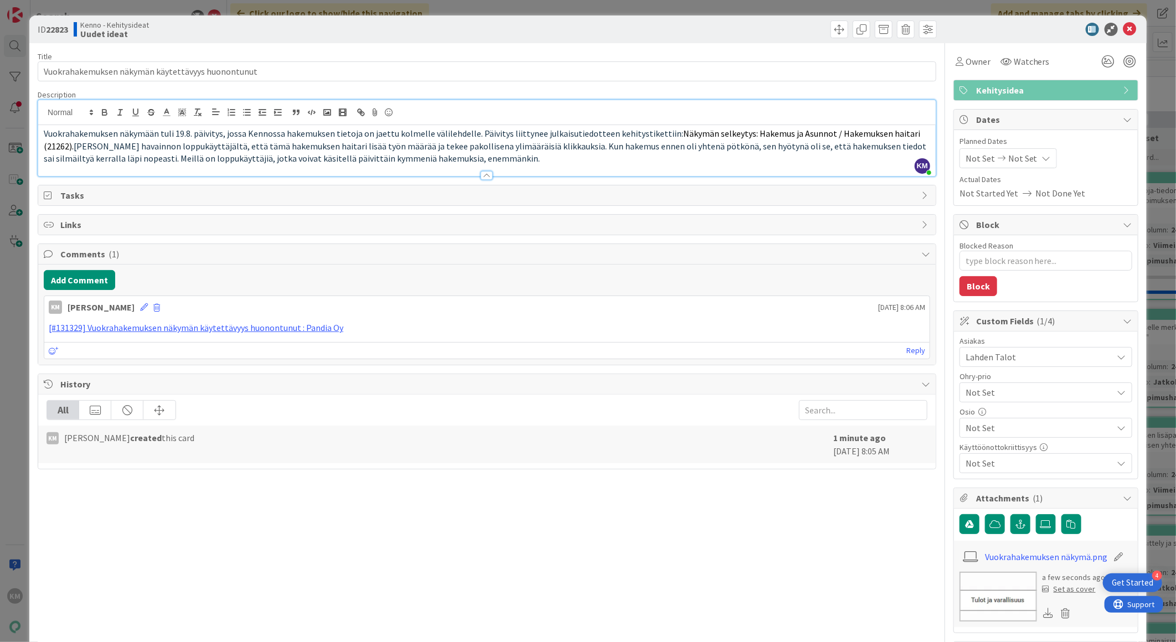
type textarea "x"
click at [60, 24] on b "22823" at bounding box center [57, 29] width 22 height 11
copy b "22823"
click at [1123, 29] on icon at bounding box center [1129, 29] width 13 height 13
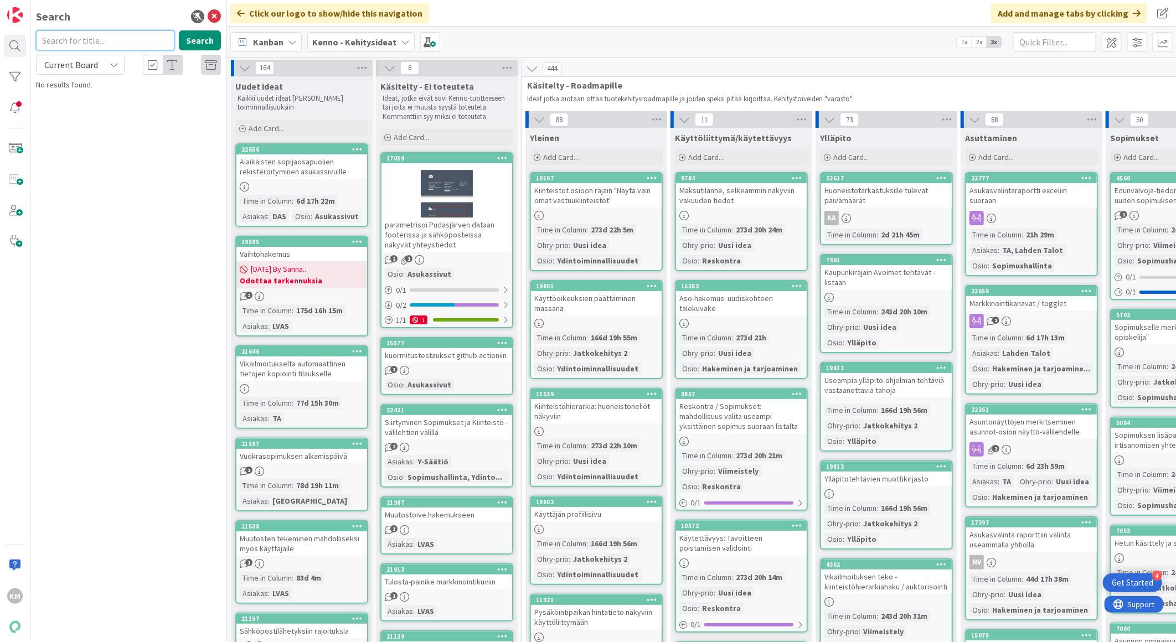
paste input "22823"
type input "22823"
click at [202, 40] on button "Search" at bounding box center [200, 40] width 42 height 20
click at [133, 97] on span "Vuokrahakemuksen näkymän käytettävyys huonontunut" at bounding box center [135, 103] width 168 height 22
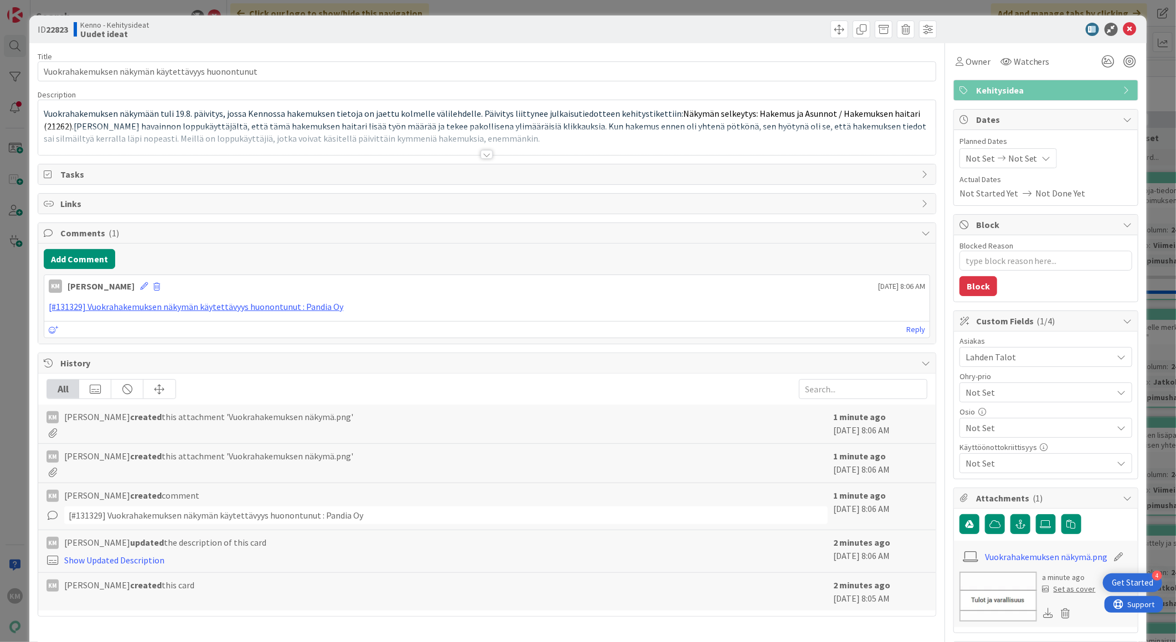
click at [994, 360] on span "Lahden Talot" at bounding box center [1038, 356] width 147 height 13
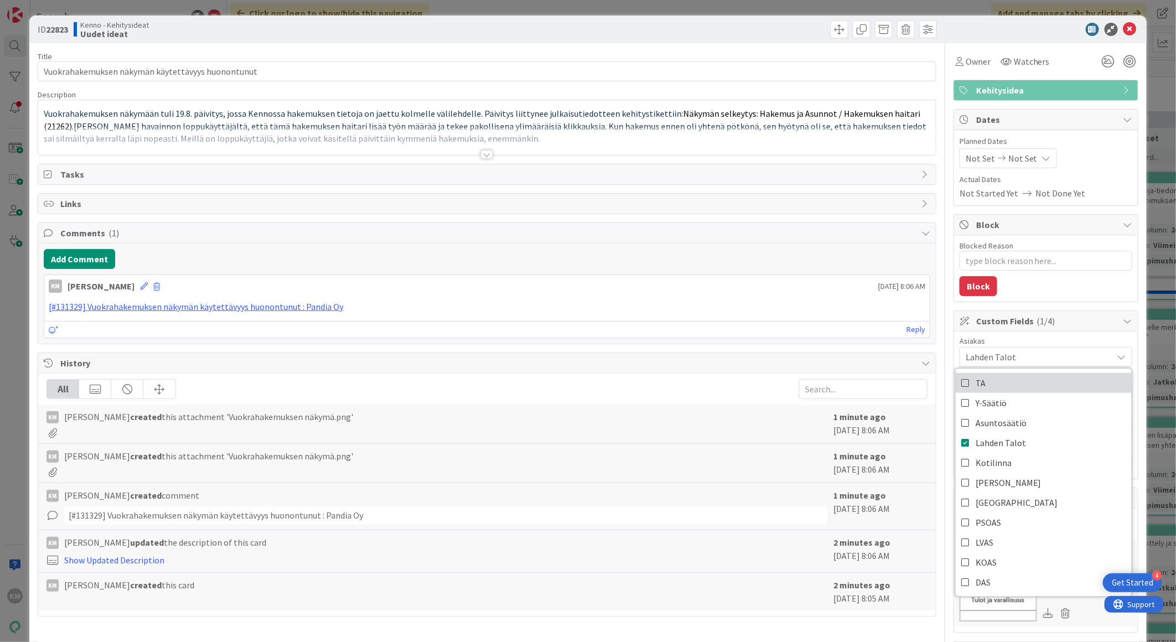
click at [988, 382] on link "TA" at bounding box center [1043, 383] width 176 height 20
click at [961, 445] on icon at bounding box center [965, 443] width 9 height 17
type textarea "x"
click at [1008, 27] on div at bounding box center [1040, 29] width 196 height 13
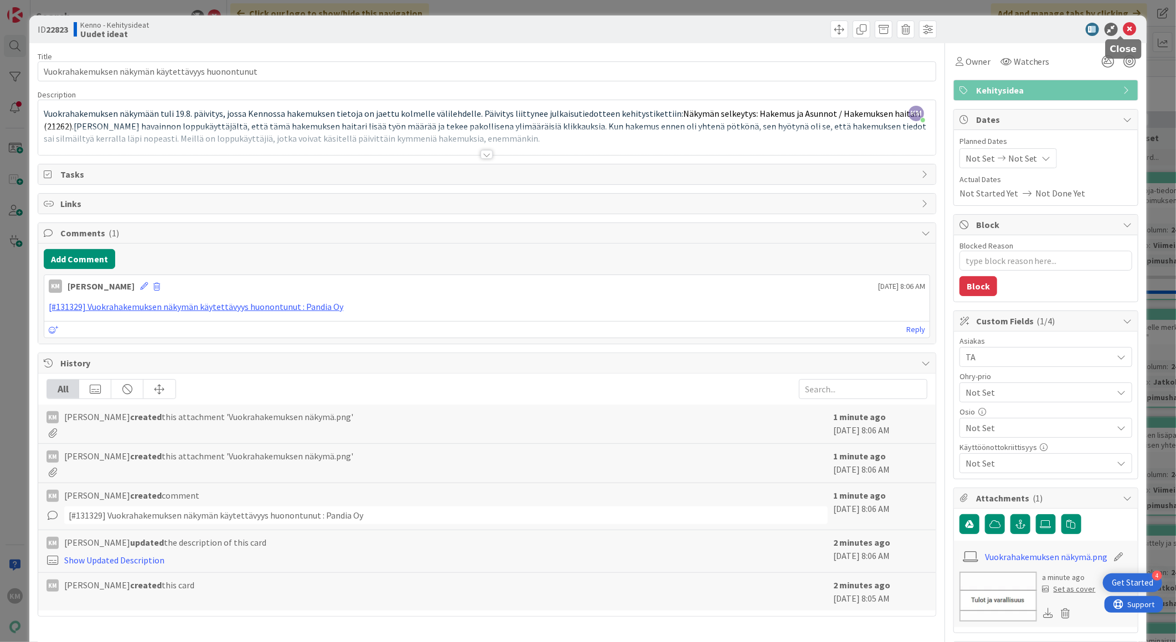
click at [1123, 30] on icon at bounding box center [1129, 29] width 13 height 13
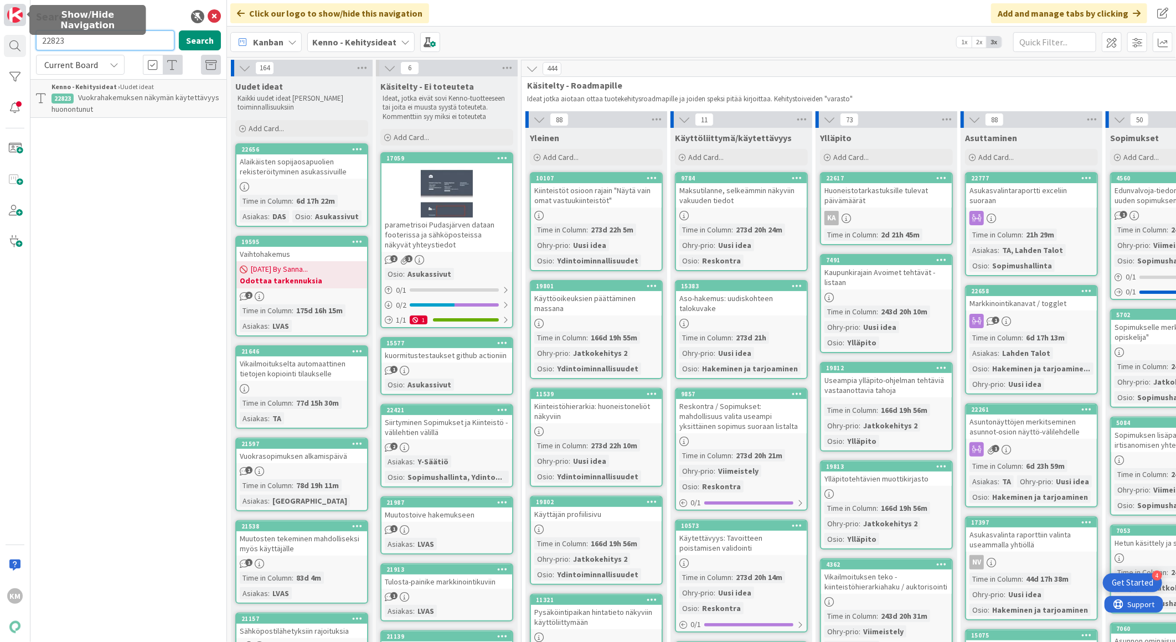
drag, startPoint x: 79, startPoint y: 38, endPoint x: 13, endPoint y: 14, distance: 70.0
click at [13, 14] on div "KM Search 22823 Search Current Board Kenno - Kehitysideat › Uudet ideat 22823 V…" at bounding box center [113, 321] width 227 height 642
paste input "2"
type input "22822"
click at [99, 103] on p "Käytettävyys-palaute reskiksen osapuolet näkymästä" at bounding box center [135, 103] width 169 height 23
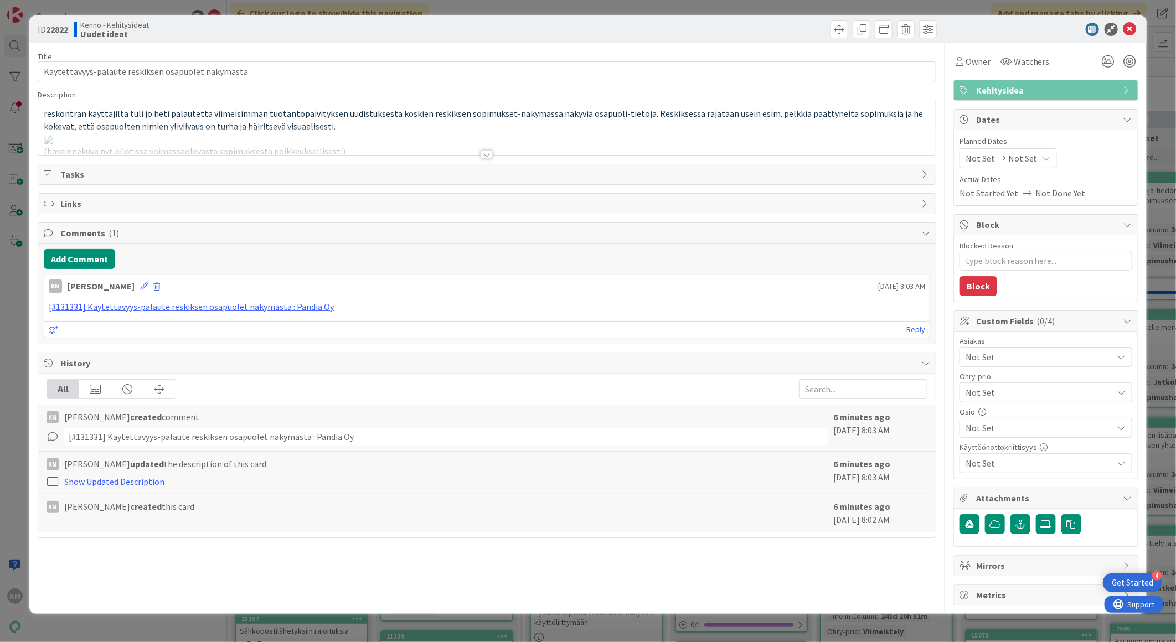
click at [1000, 357] on span "Not Set" at bounding box center [1038, 356] width 147 height 13
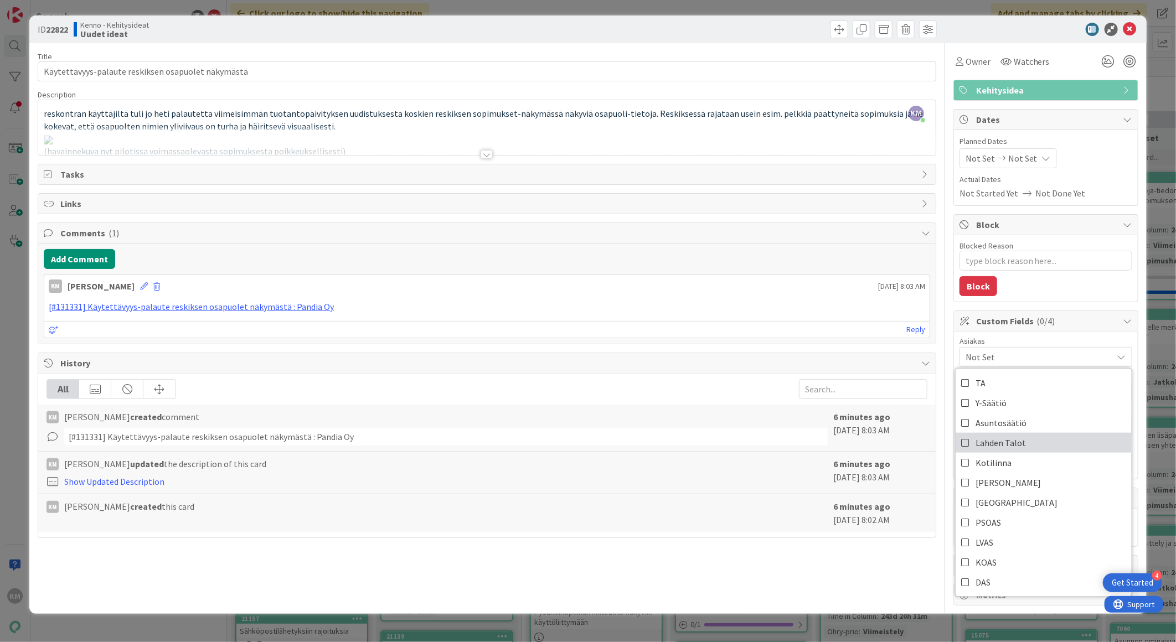
click at [1006, 439] on span "Lahden Talot" at bounding box center [1000, 443] width 50 height 17
click at [793, 396] on div "All" at bounding box center [487, 389] width 881 height 20
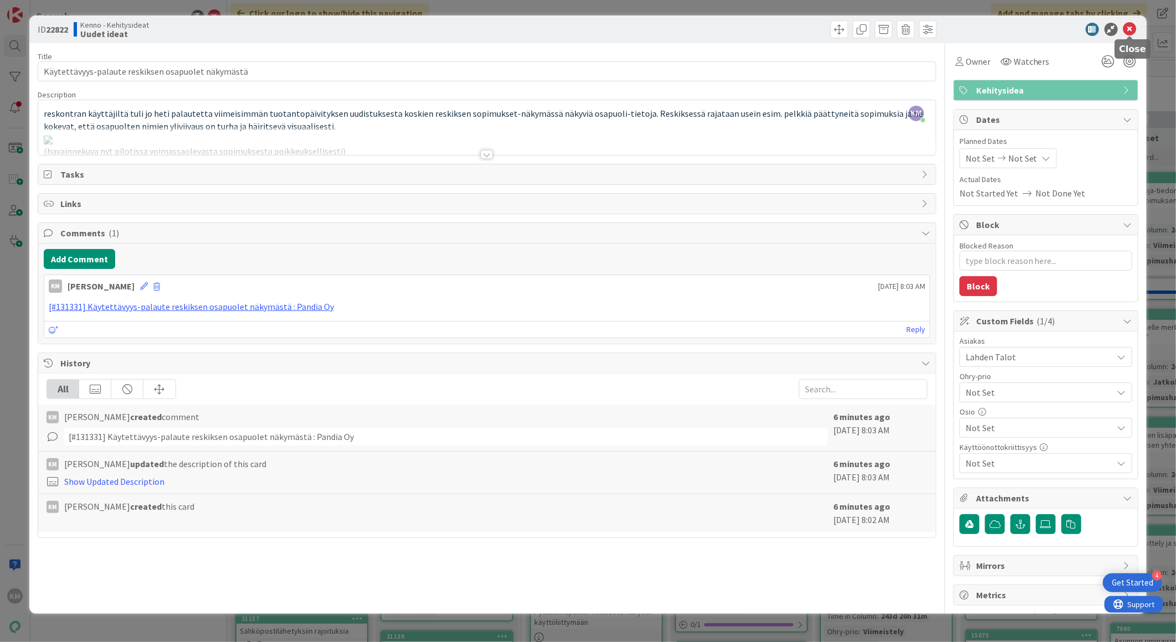
click at [1132, 34] on icon at bounding box center [1129, 29] width 13 height 13
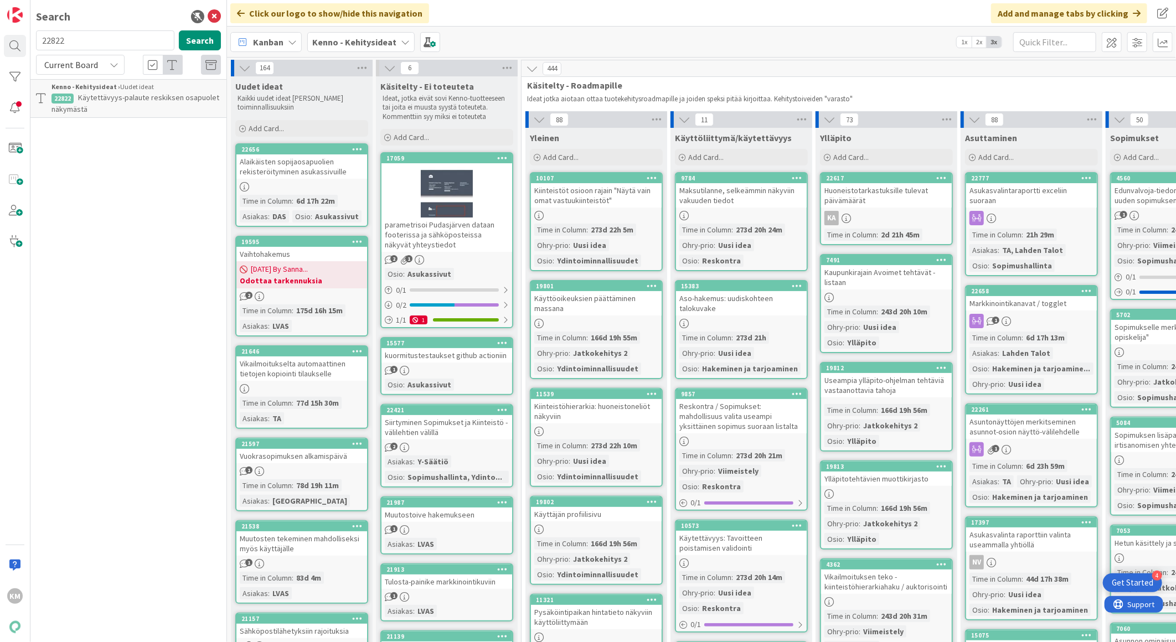
click at [111, 102] on p "Käytettävyys-palaute reskiksen osapuolet näkymästä" at bounding box center [135, 103] width 169 height 23
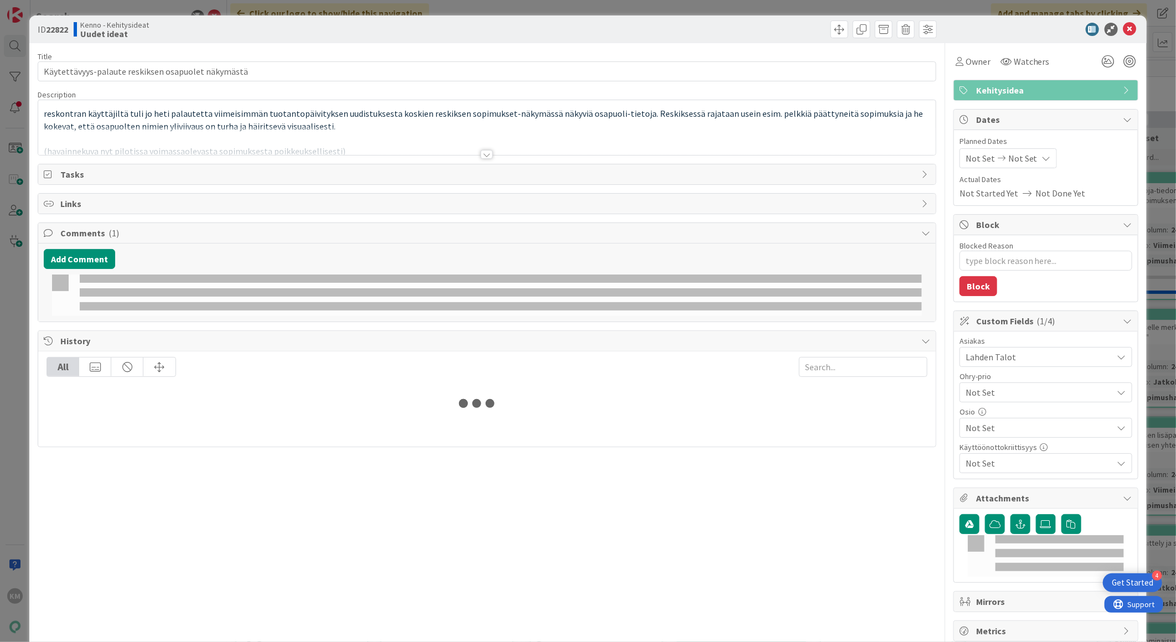
type textarea "x"
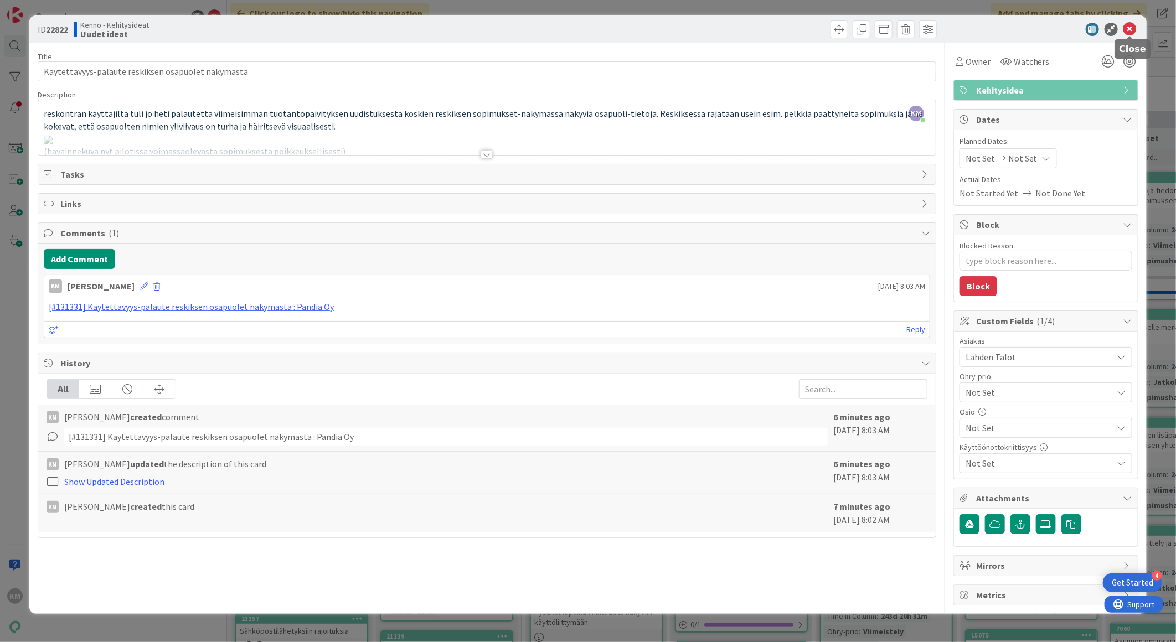
click at [1135, 23] on icon at bounding box center [1129, 29] width 13 height 13
